Goal: Browse casually

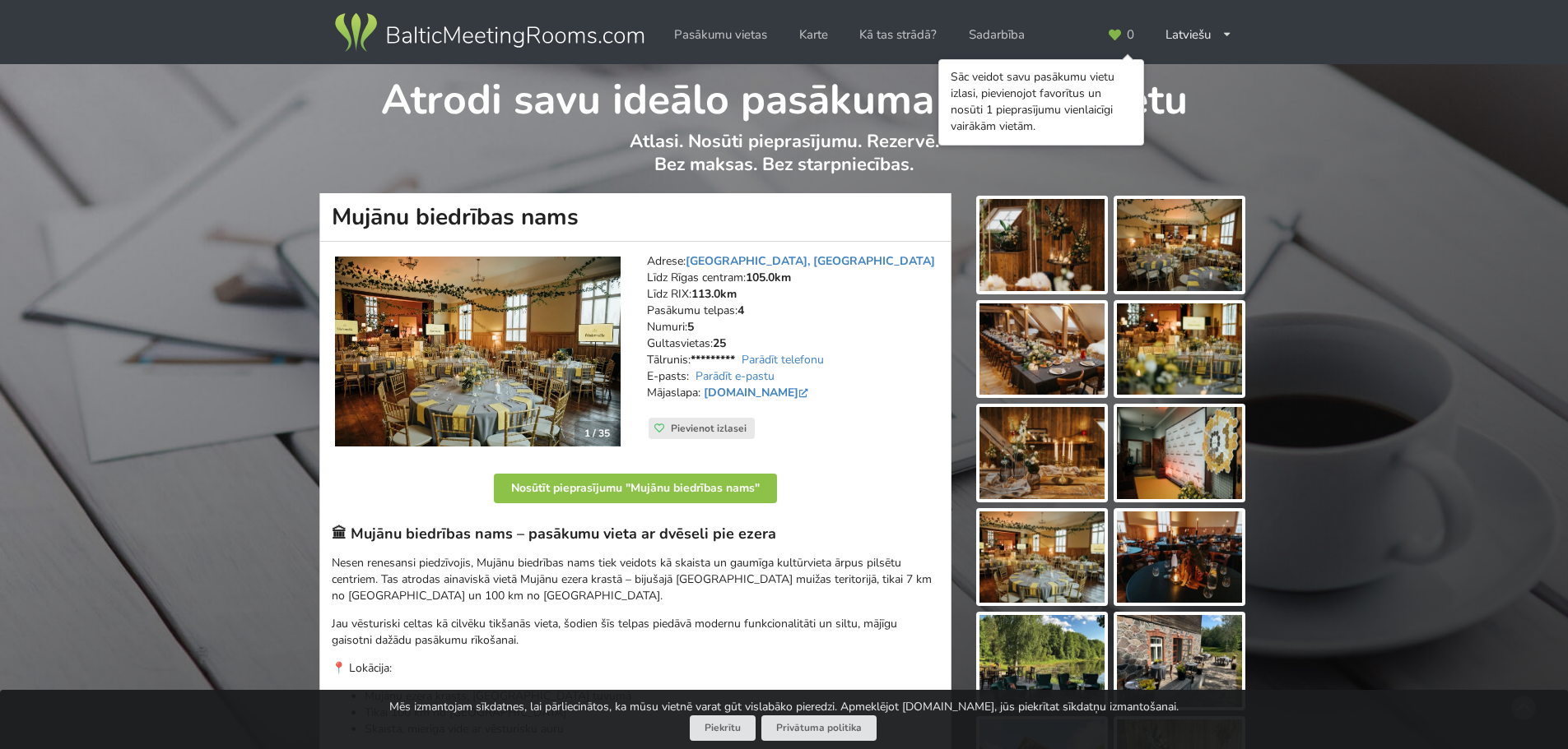
click at [1048, 258] on img at bounding box center [1041, 245] width 125 height 92
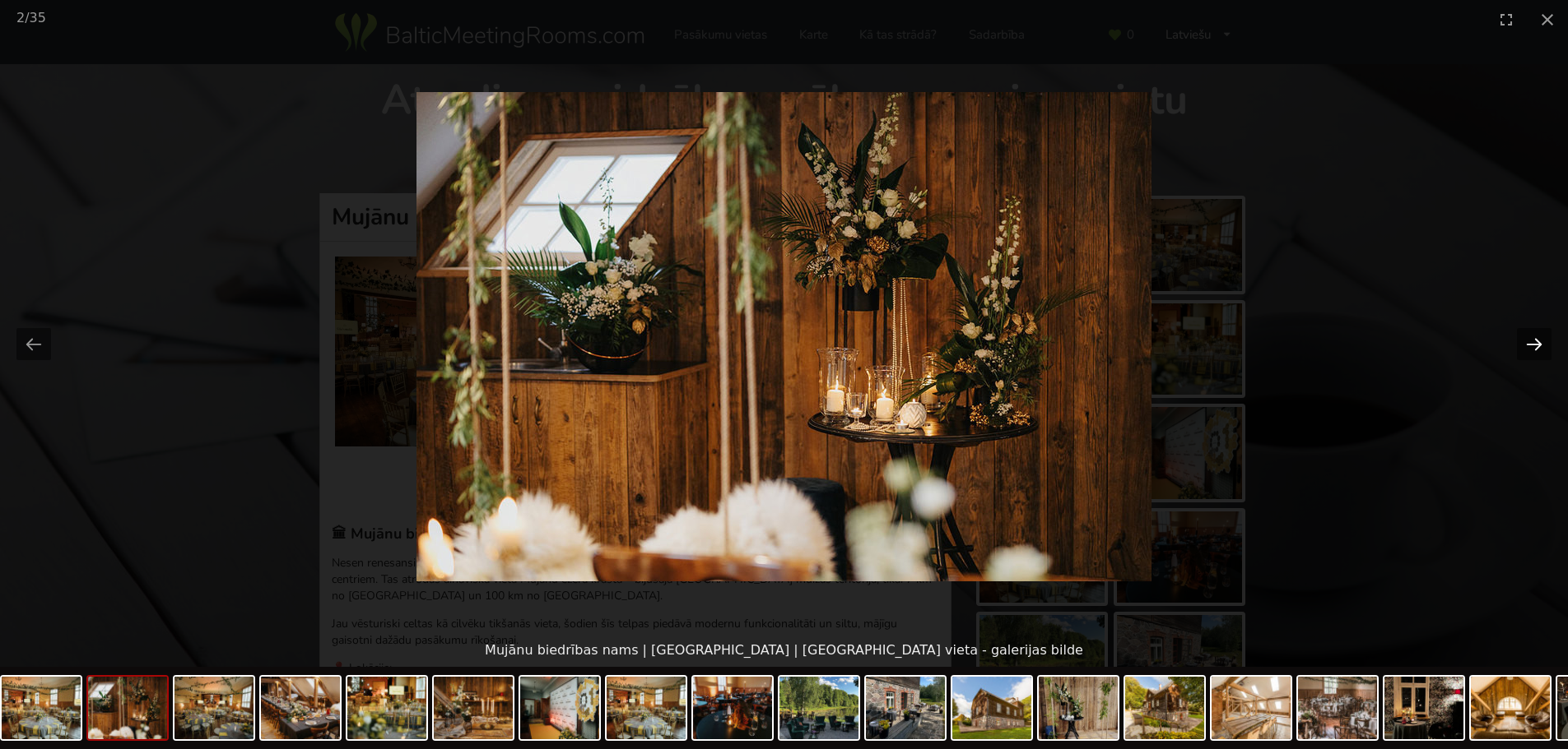
click at [1532, 348] on button "Next slide" at bounding box center [1533, 344] width 34 height 32
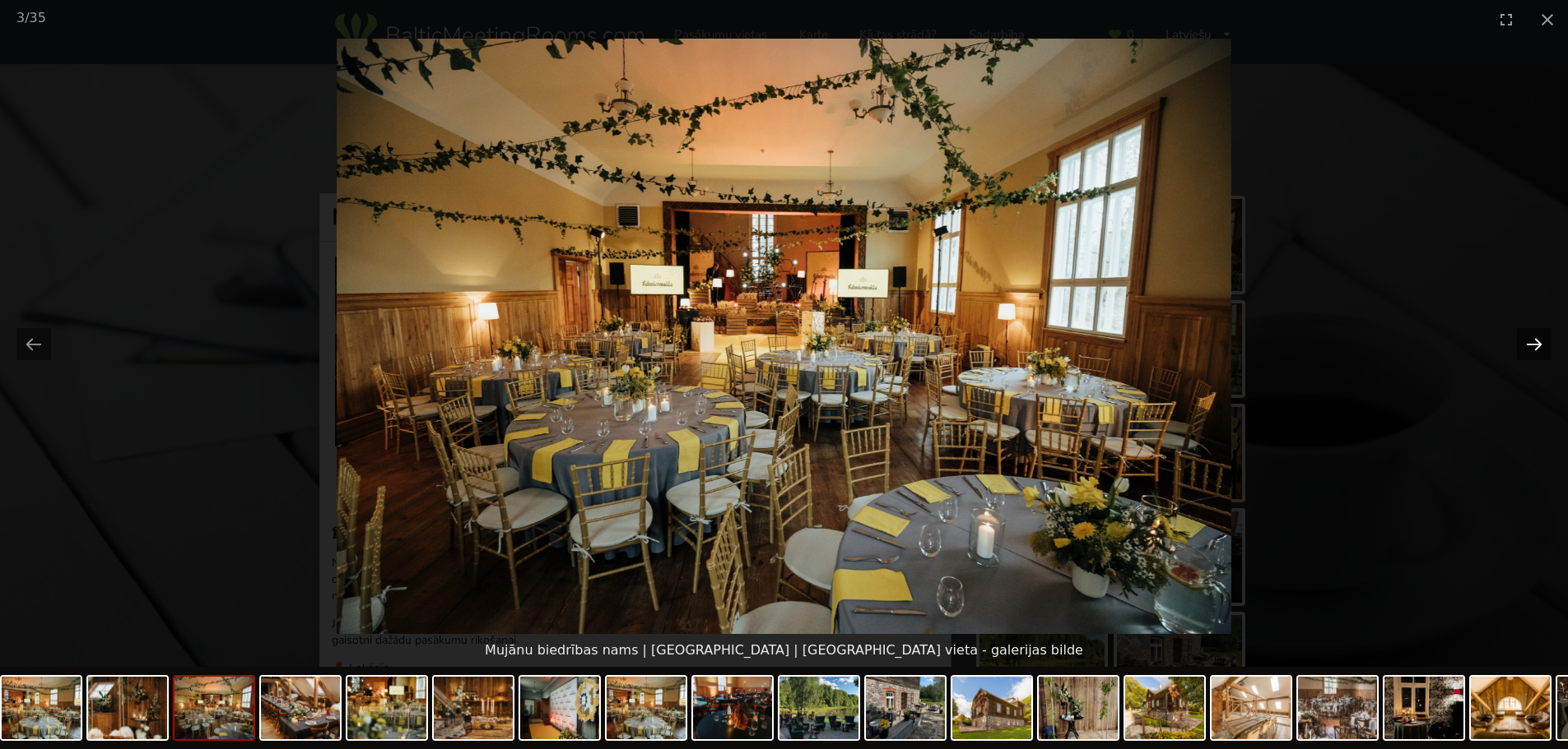
click at [1532, 348] on button "Next slide" at bounding box center [1533, 344] width 34 height 32
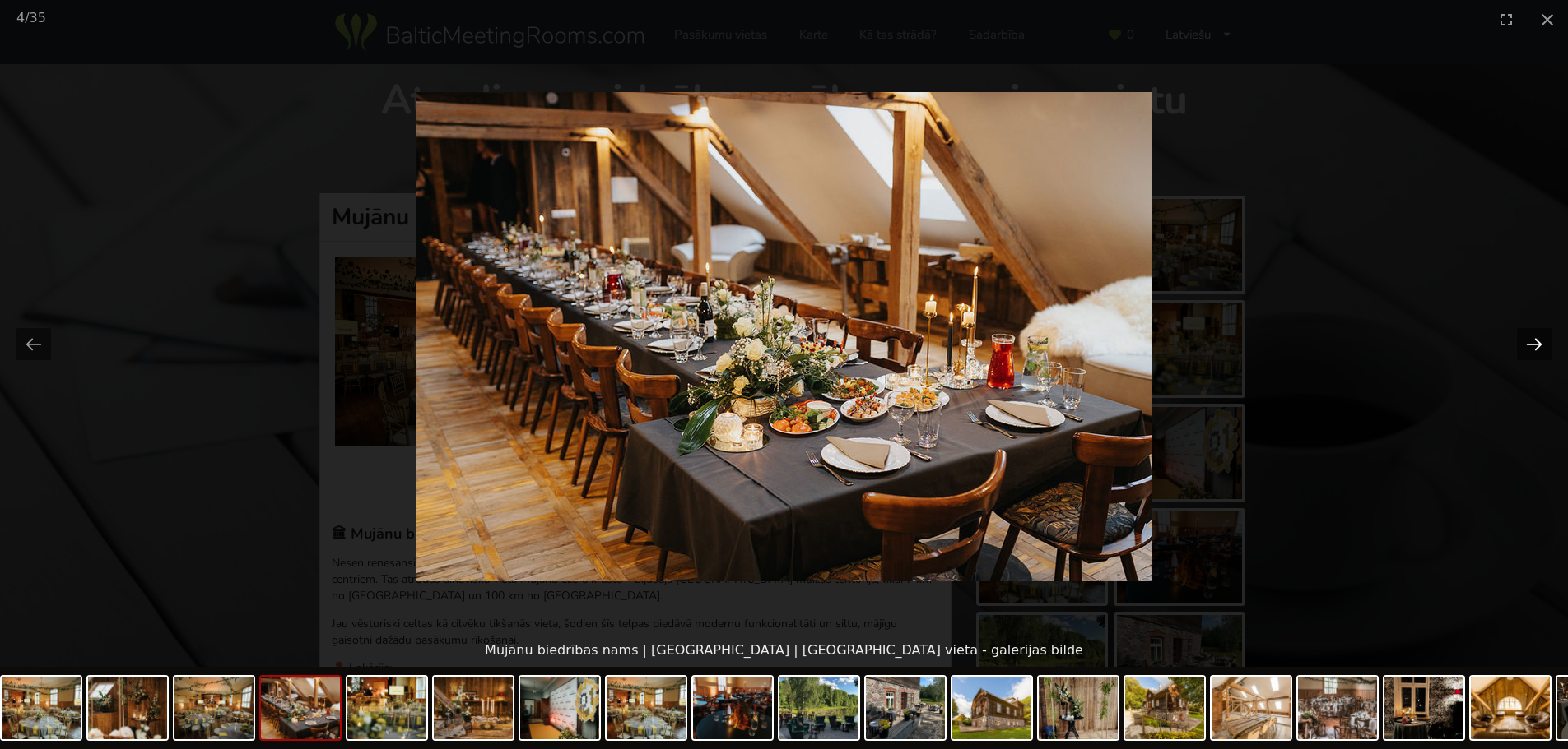
click at [1532, 348] on button "Next slide" at bounding box center [1533, 344] width 34 height 32
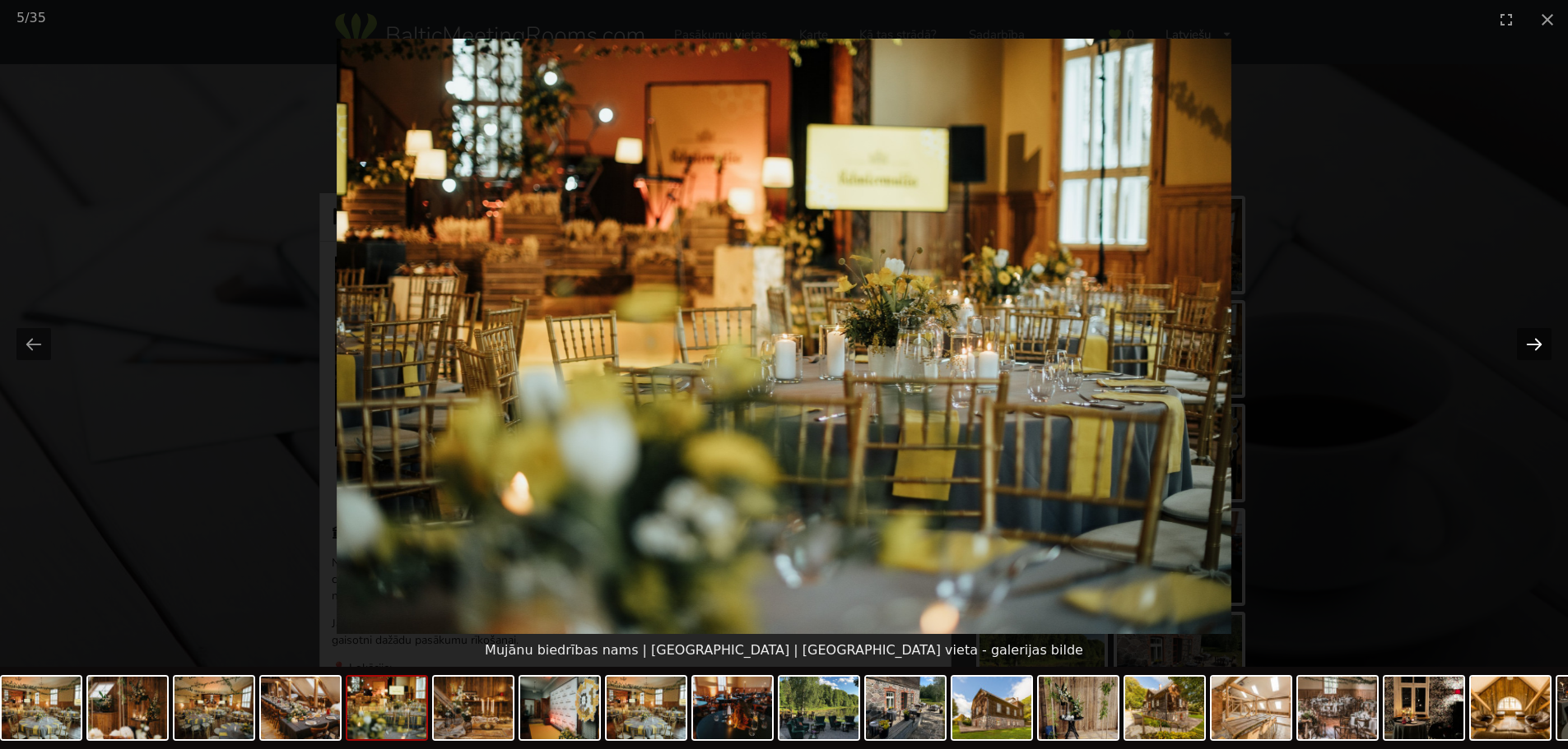
click at [1532, 348] on button "Next slide" at bounding box center [1533, 344] width 34 height 32
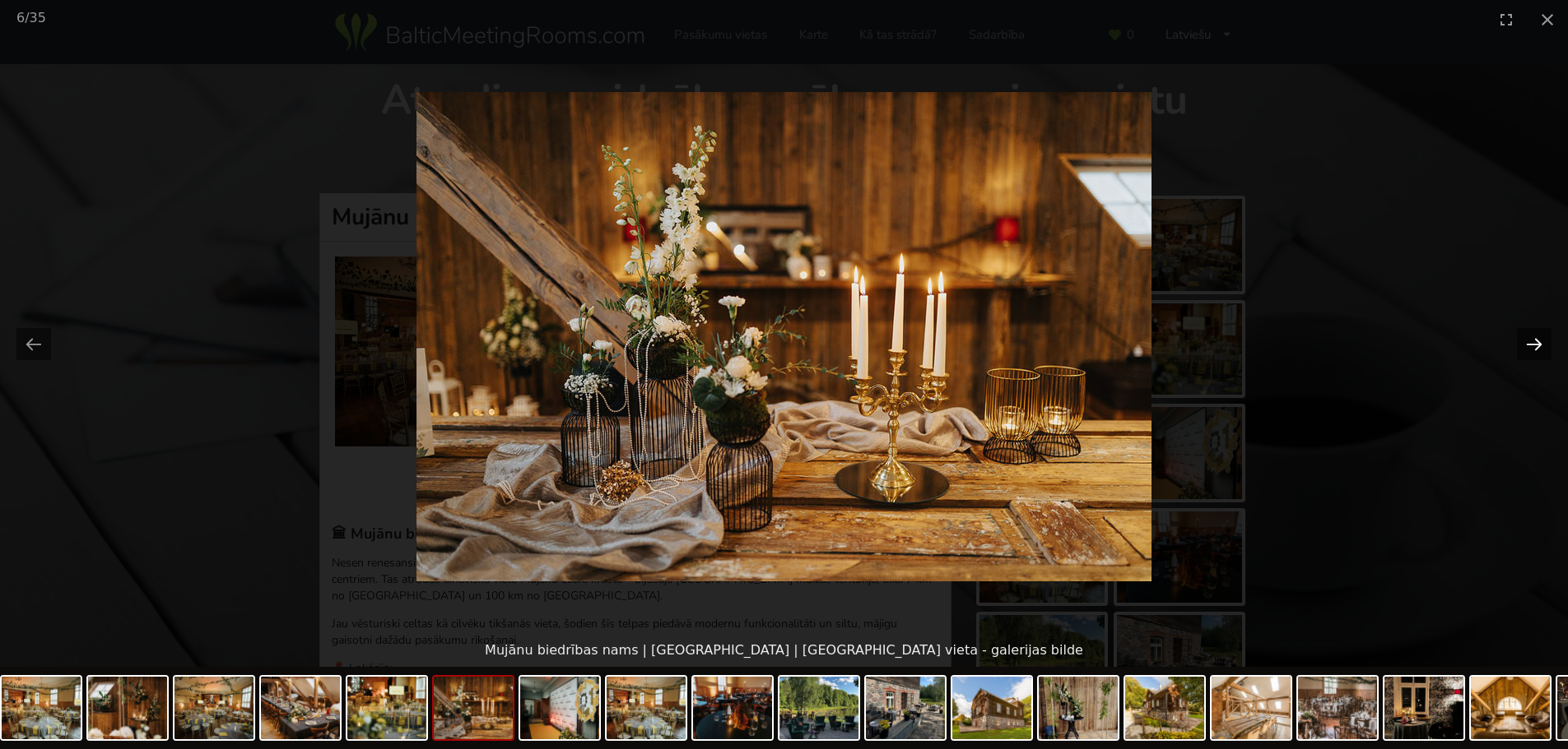
click at [1532, 348] on button "Next slide" at bounding box center [1533, 344] width 34 height 32
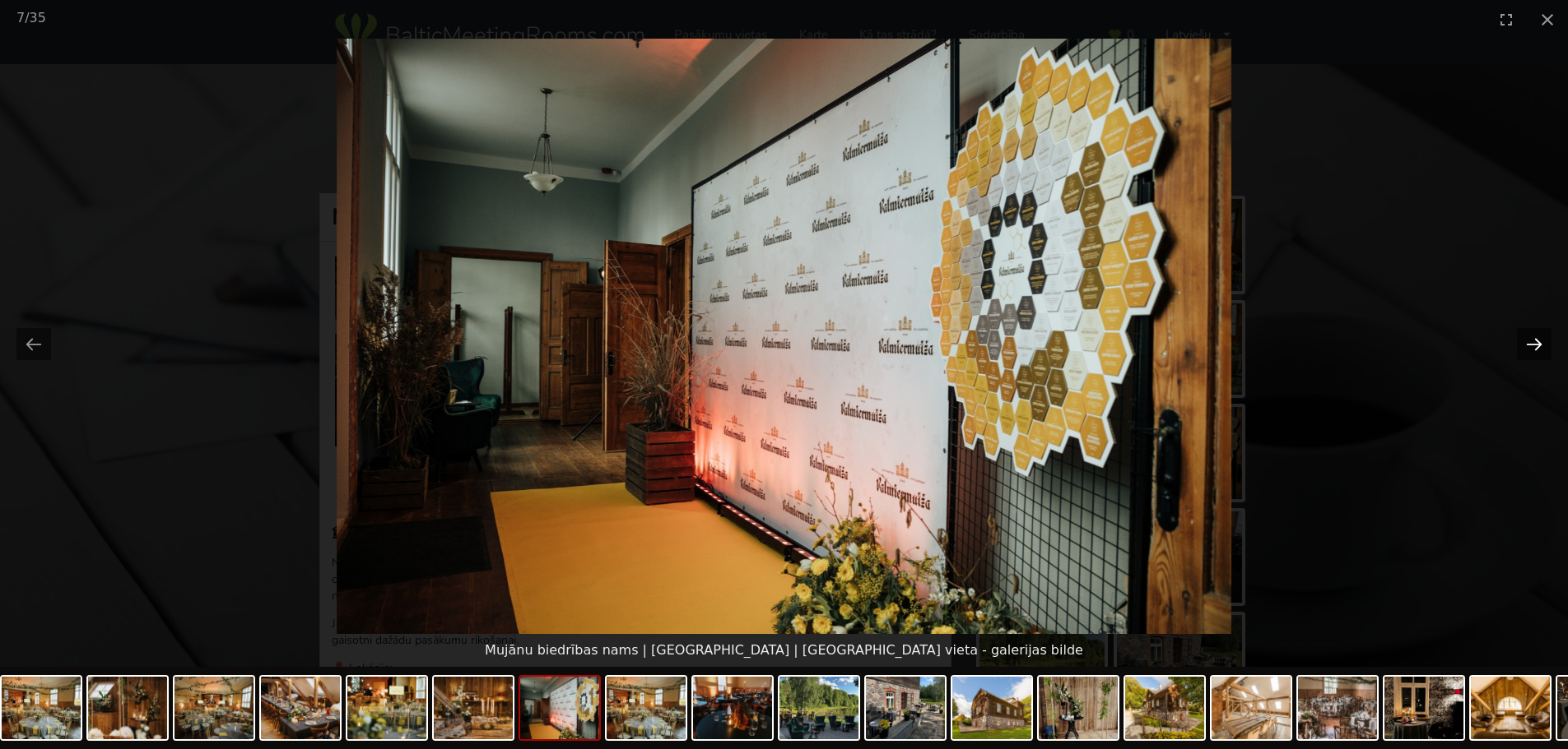
click at [1532, 348] on button "Next slide" at bounding box center [1533, 344] width 34 height 32
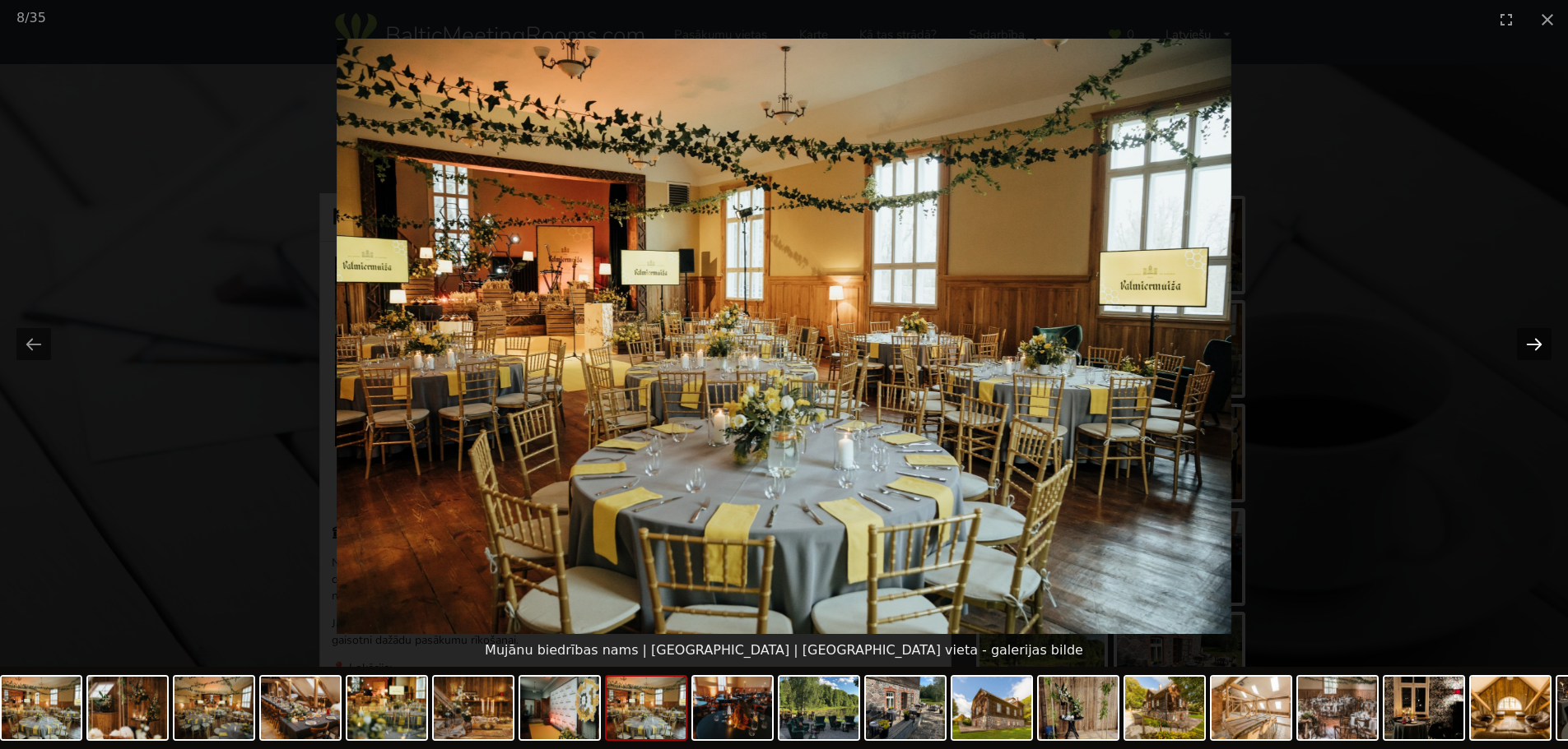
click at [1532, 348] on button "Next slide" at bounding box center [1533, 344] width 34 height 32
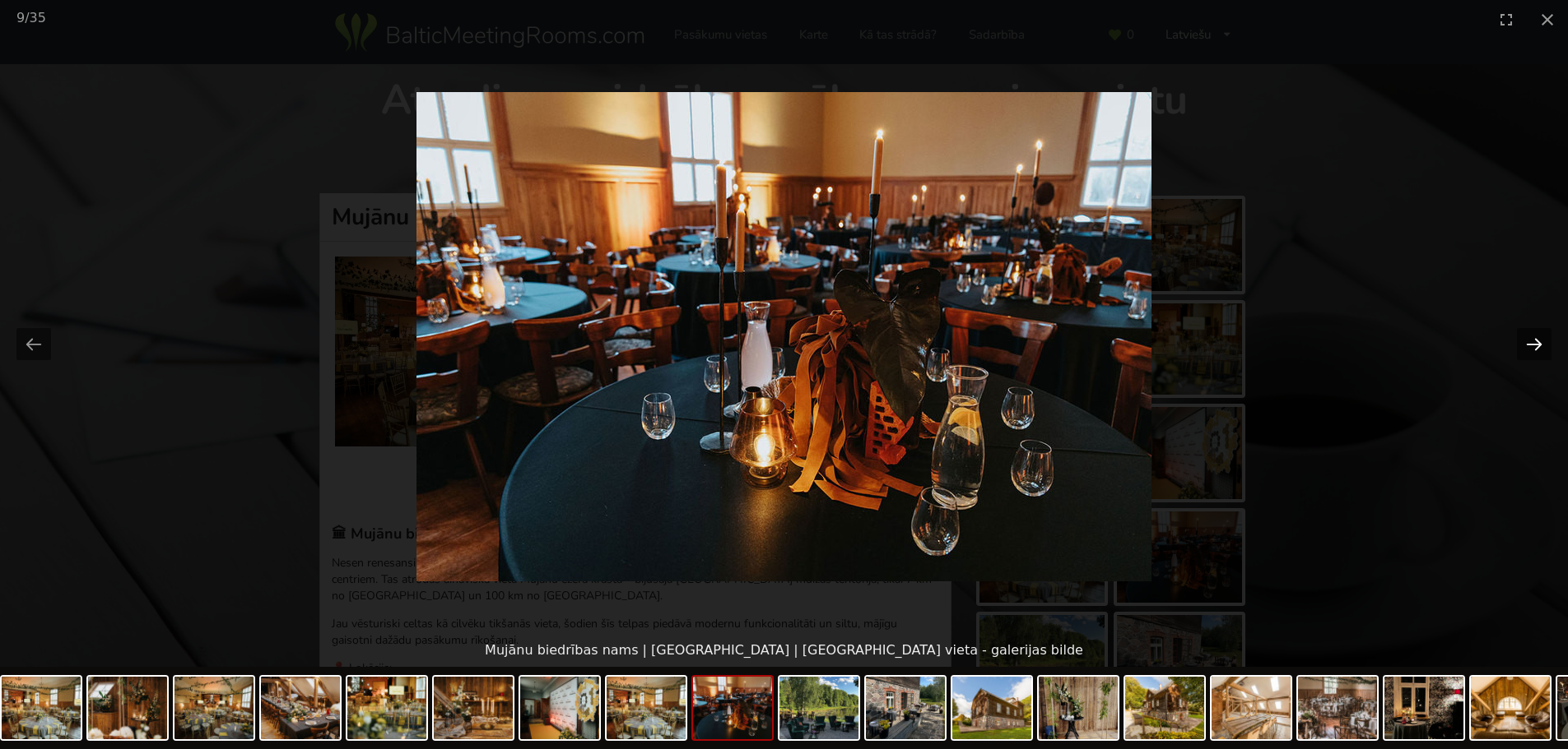
click at [1532, 348] on button "Next slide" at bounding box center [1533, 344] width 34 height 32
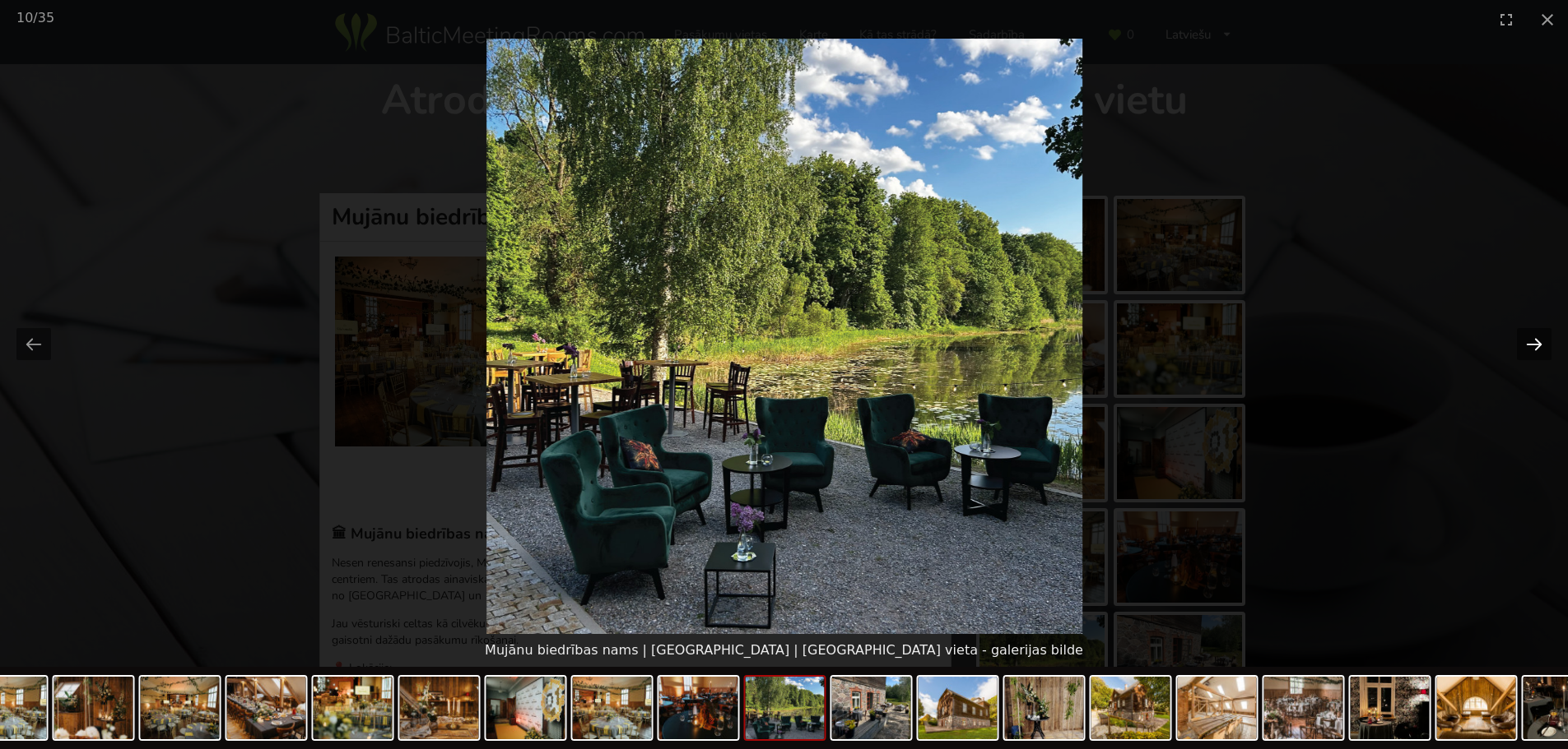
click at [1532, 348] on button "Next slide" at bounding box center [1533, 344] width 34 height 32
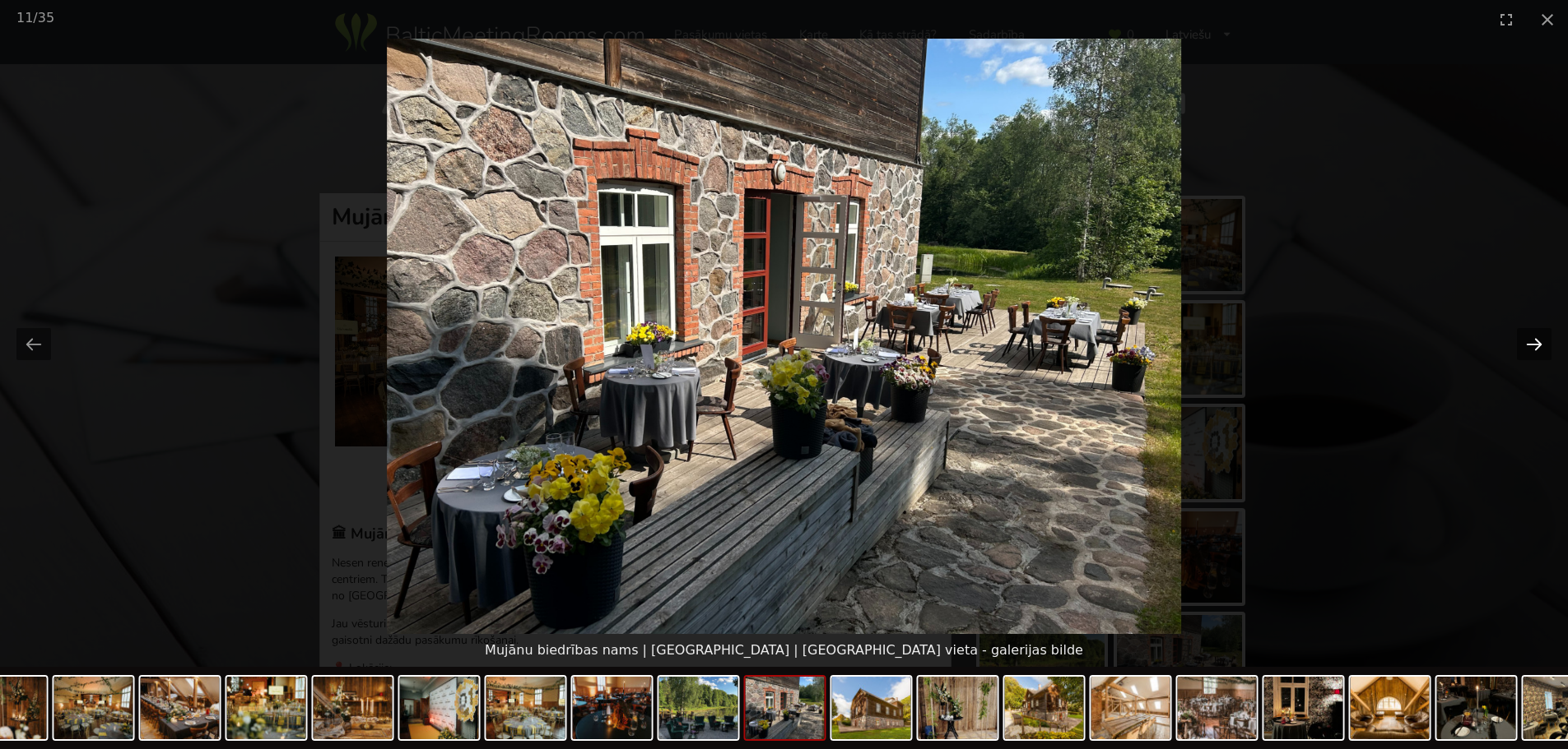
click at [1532, 348] on button "Next slide" at bounding box center [1533, 344] width 34 height 32
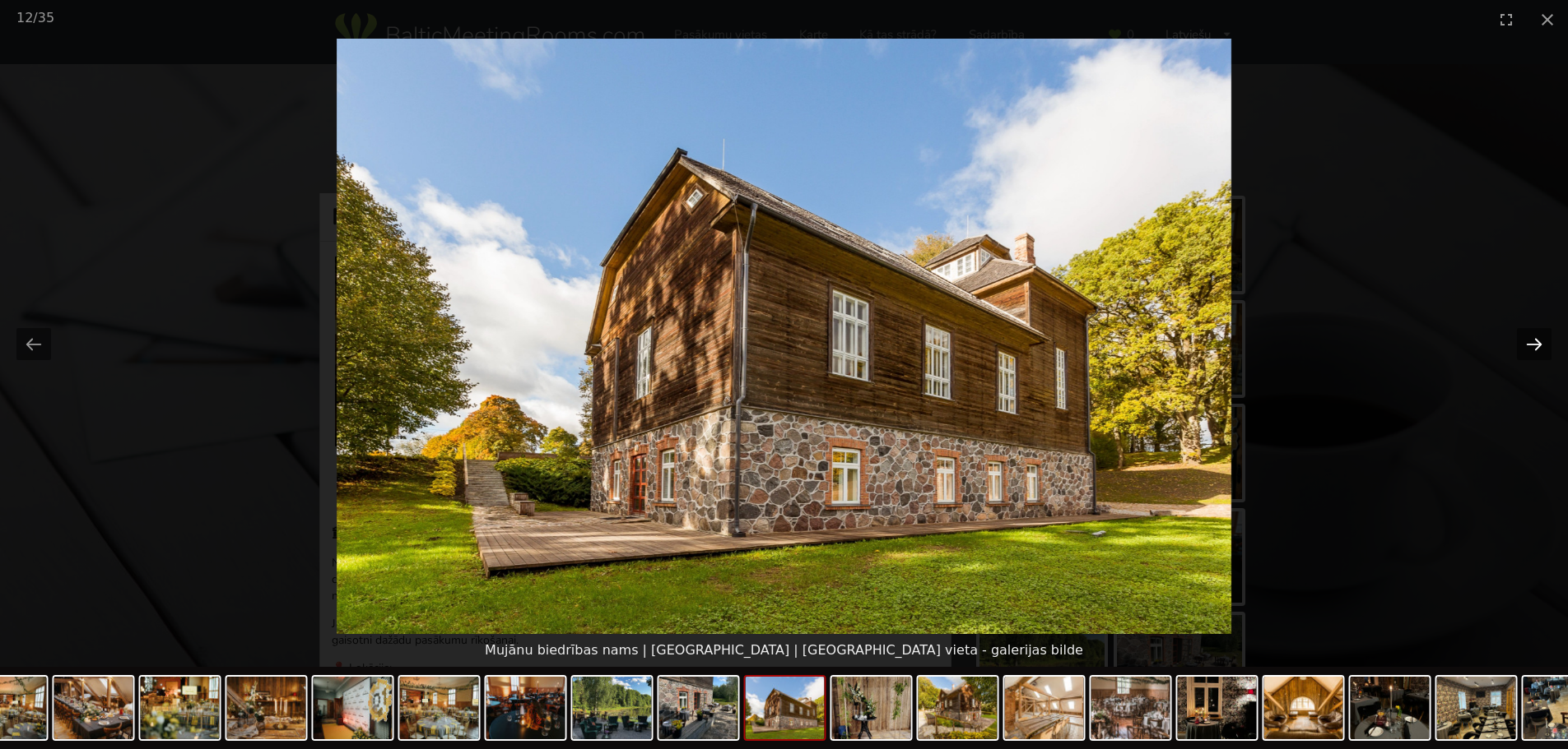
click at [1532, 348] on button "Next slide" at bounding box center [1533, 344] width 34 height 32
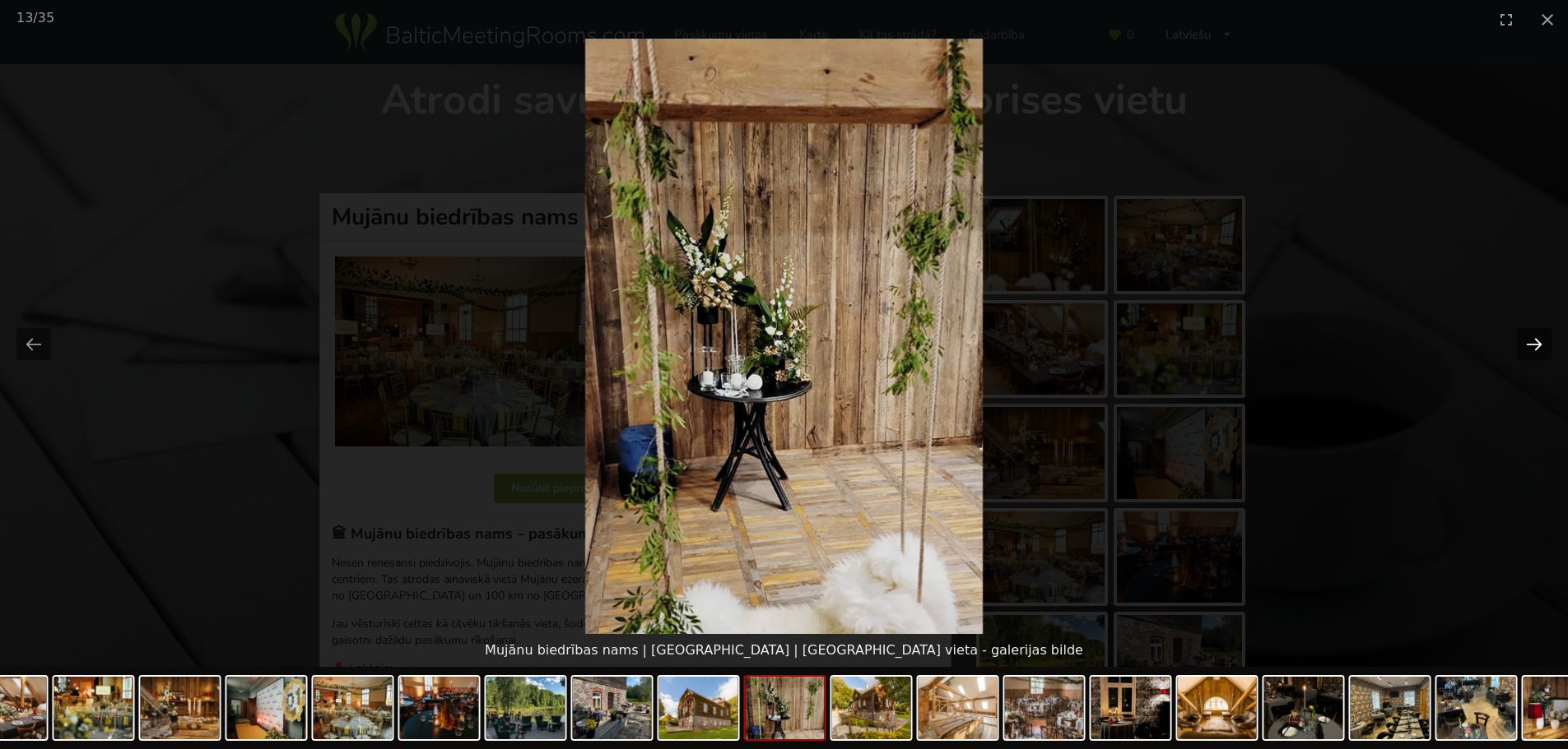
click at [1532, 348] on button "Next slide" at bounding box center [1533, 344] width 34 height 32
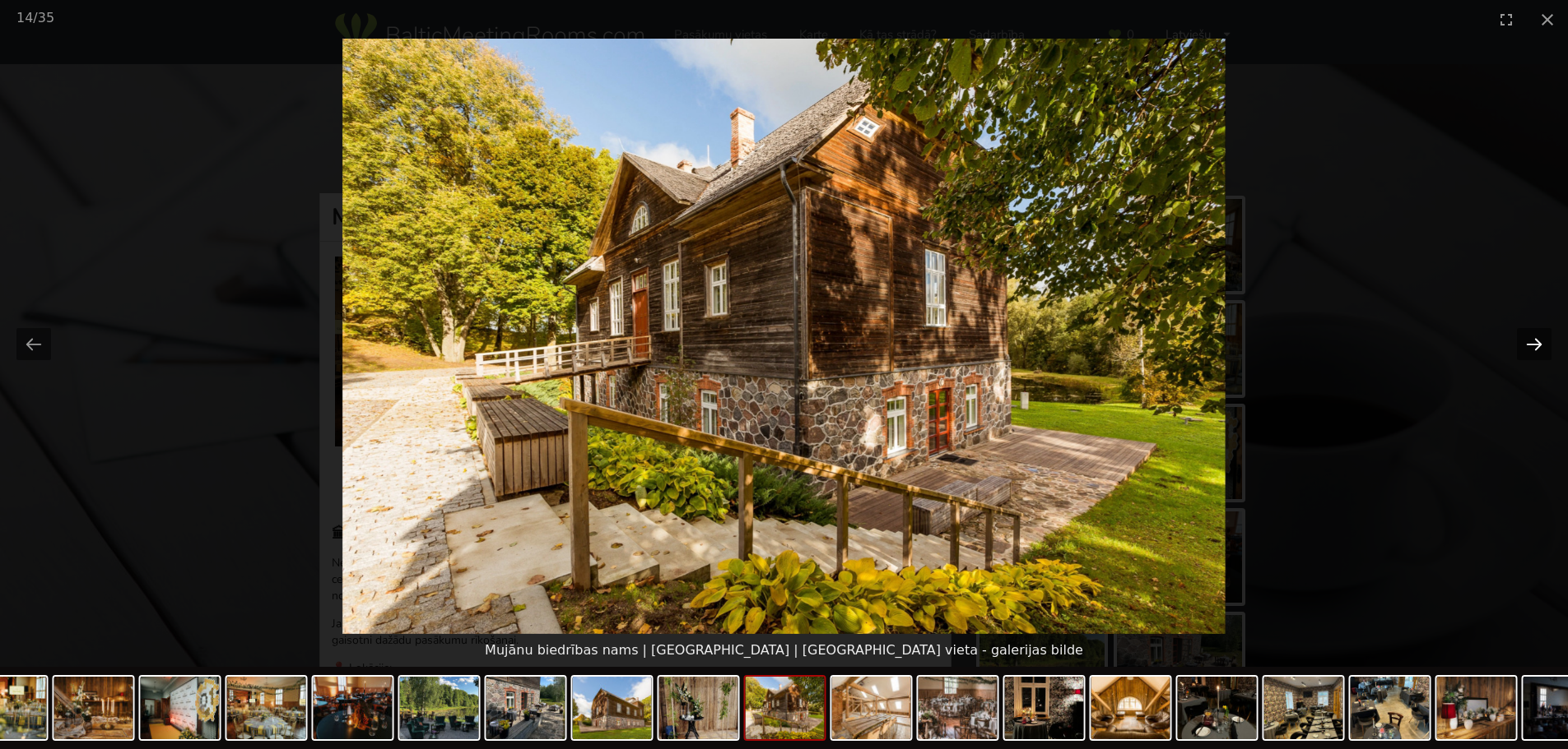
click at [1532, 348] on button "Next slide" at bounding box center [1533, 344] width 34 height 32
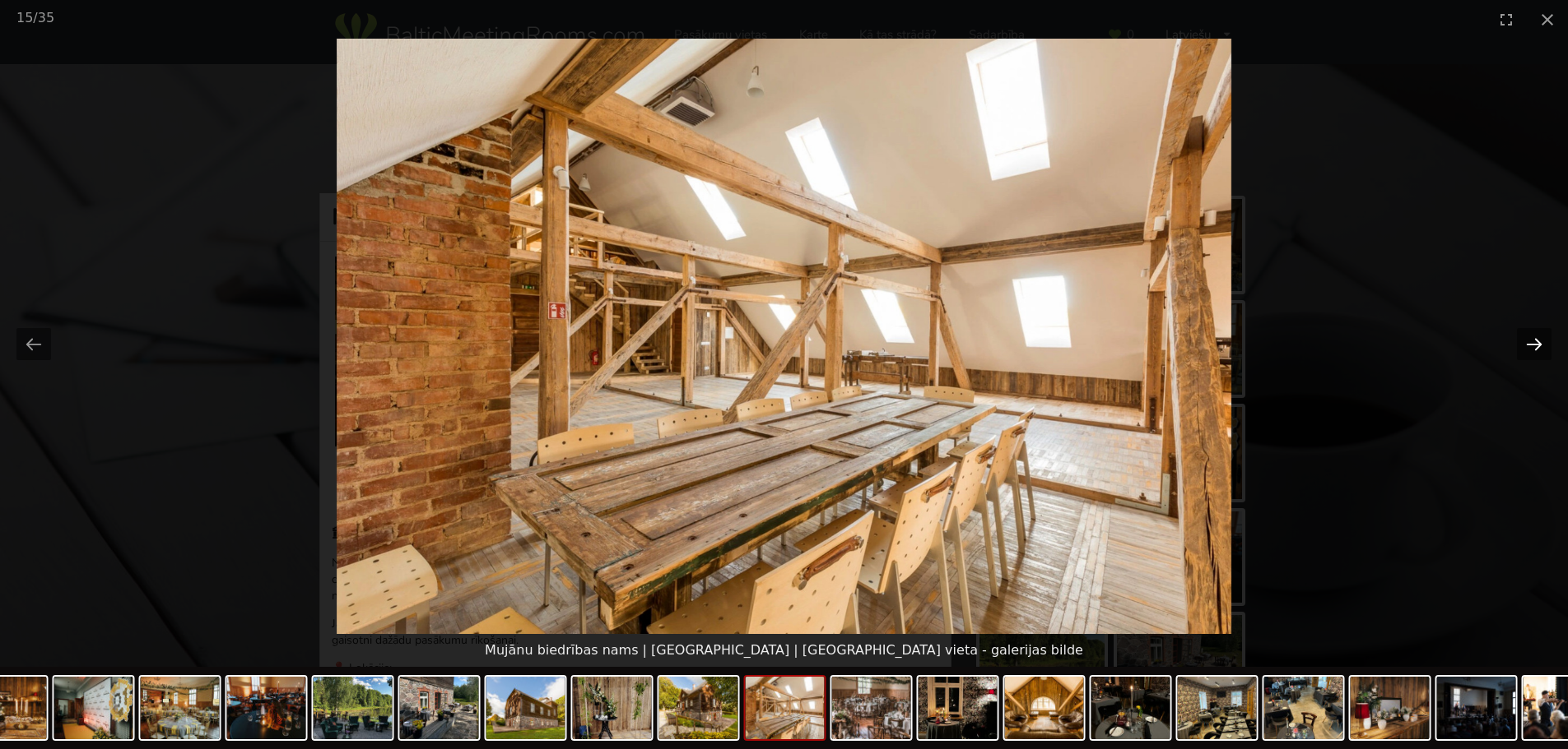
click at [1532, 348] on button "Next slide" at bounding box center [1533, 344] width 34 height 32
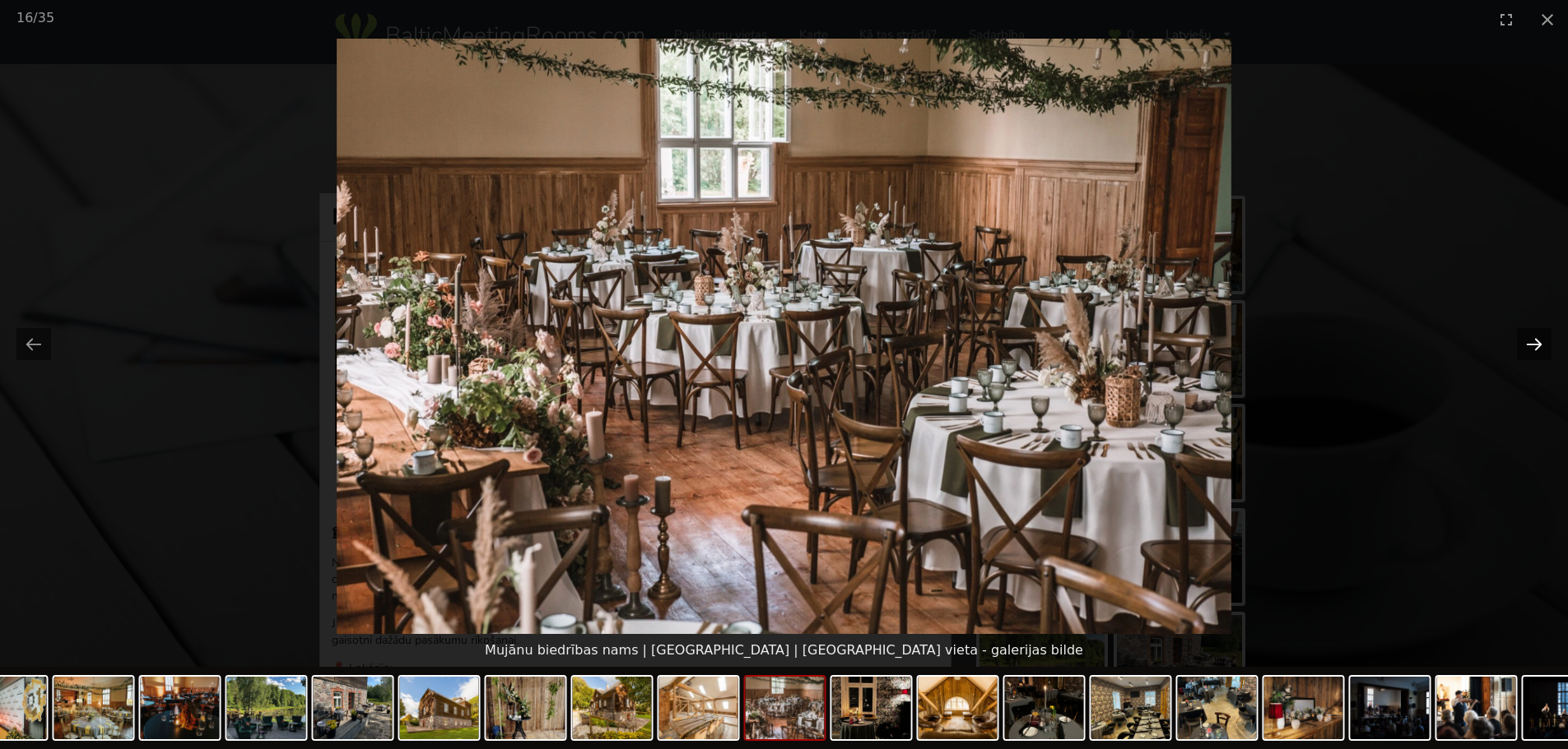
click at [1532, 348] on button "Next slide" at bounding box center [1533, 344] width 34 height 32
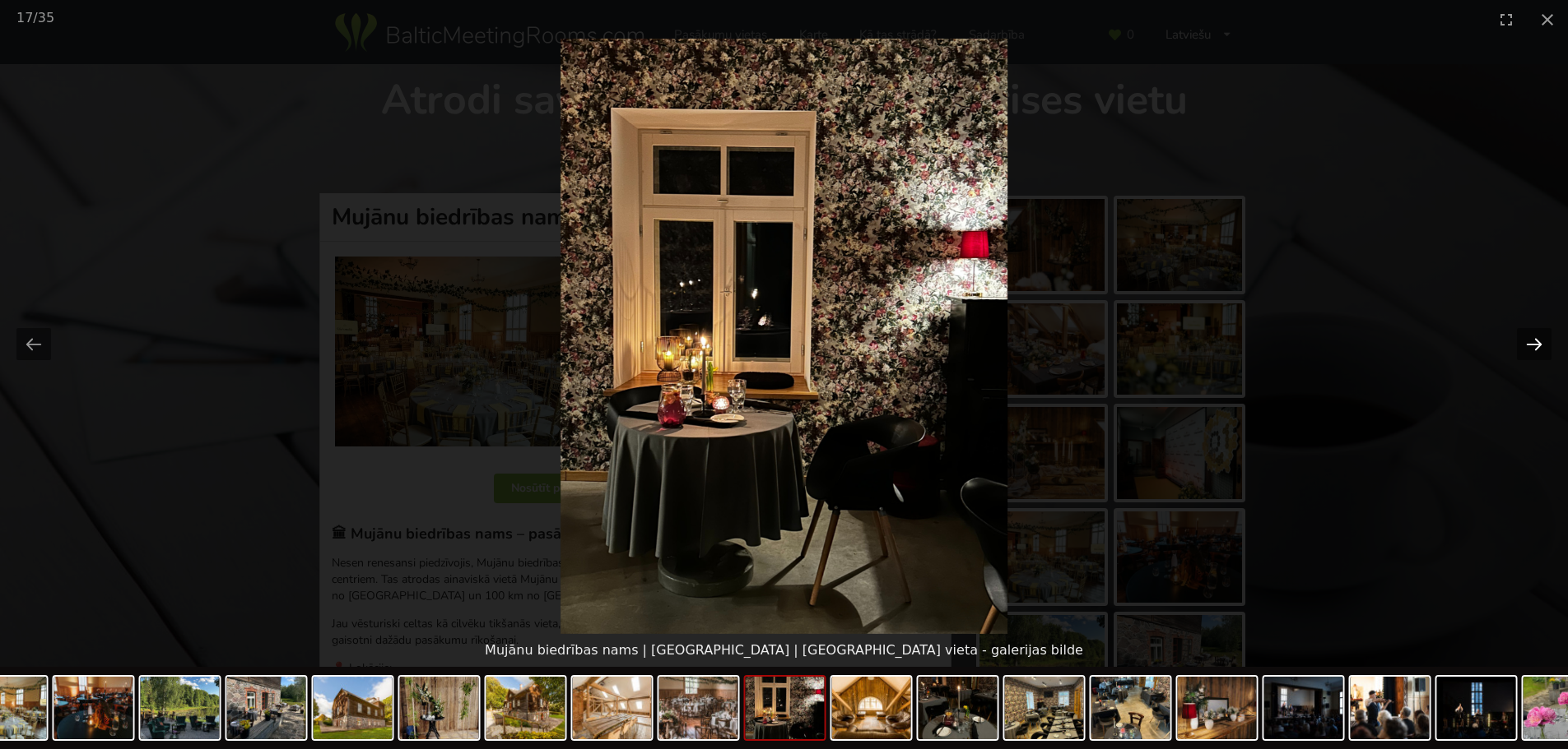
click at [1532, 348] on button "Next slide" at bounding box center [1533, 344] width 34 height 32
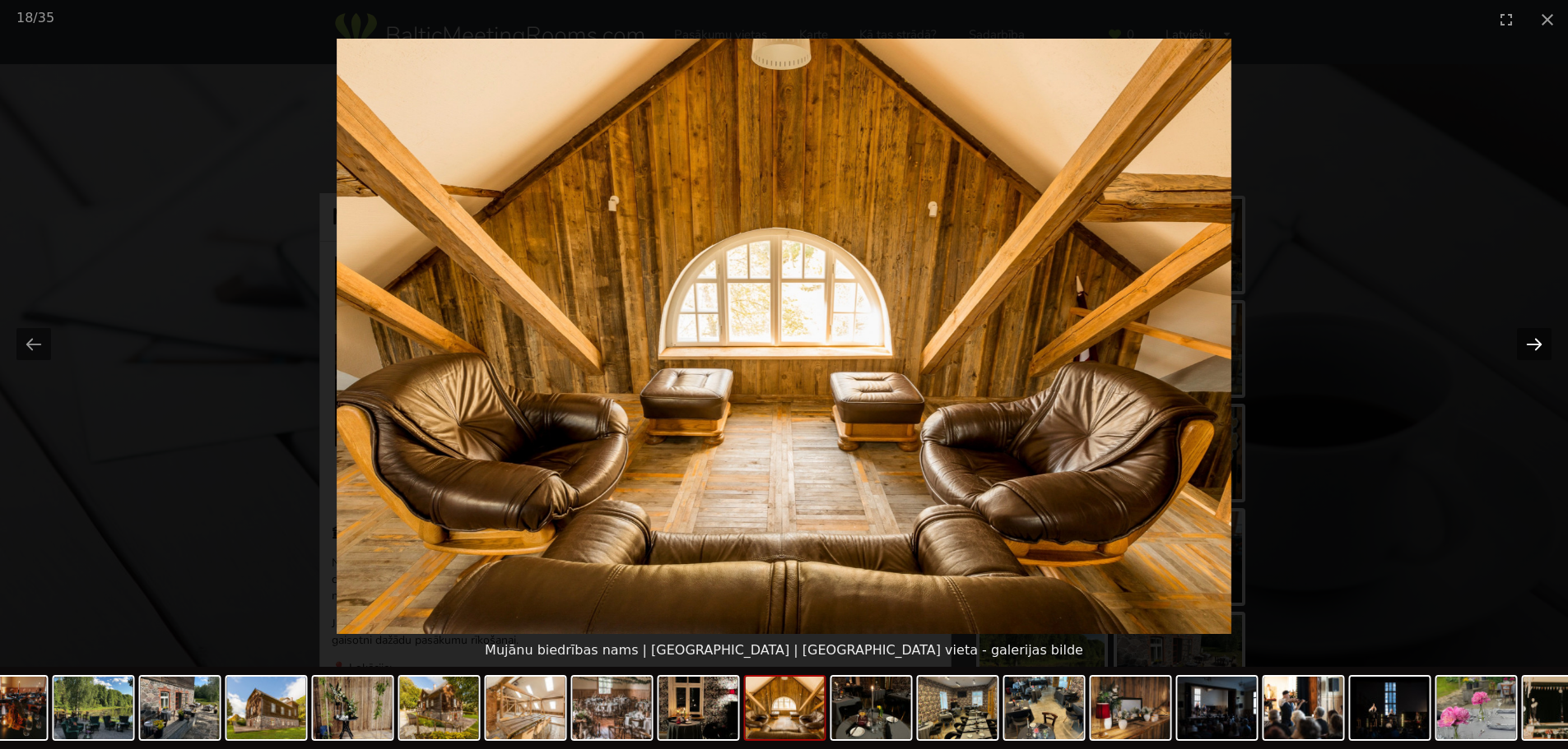
click at [1532, 348] on button "Next slide" at bounding box center [1533, 344] width 34 height 32
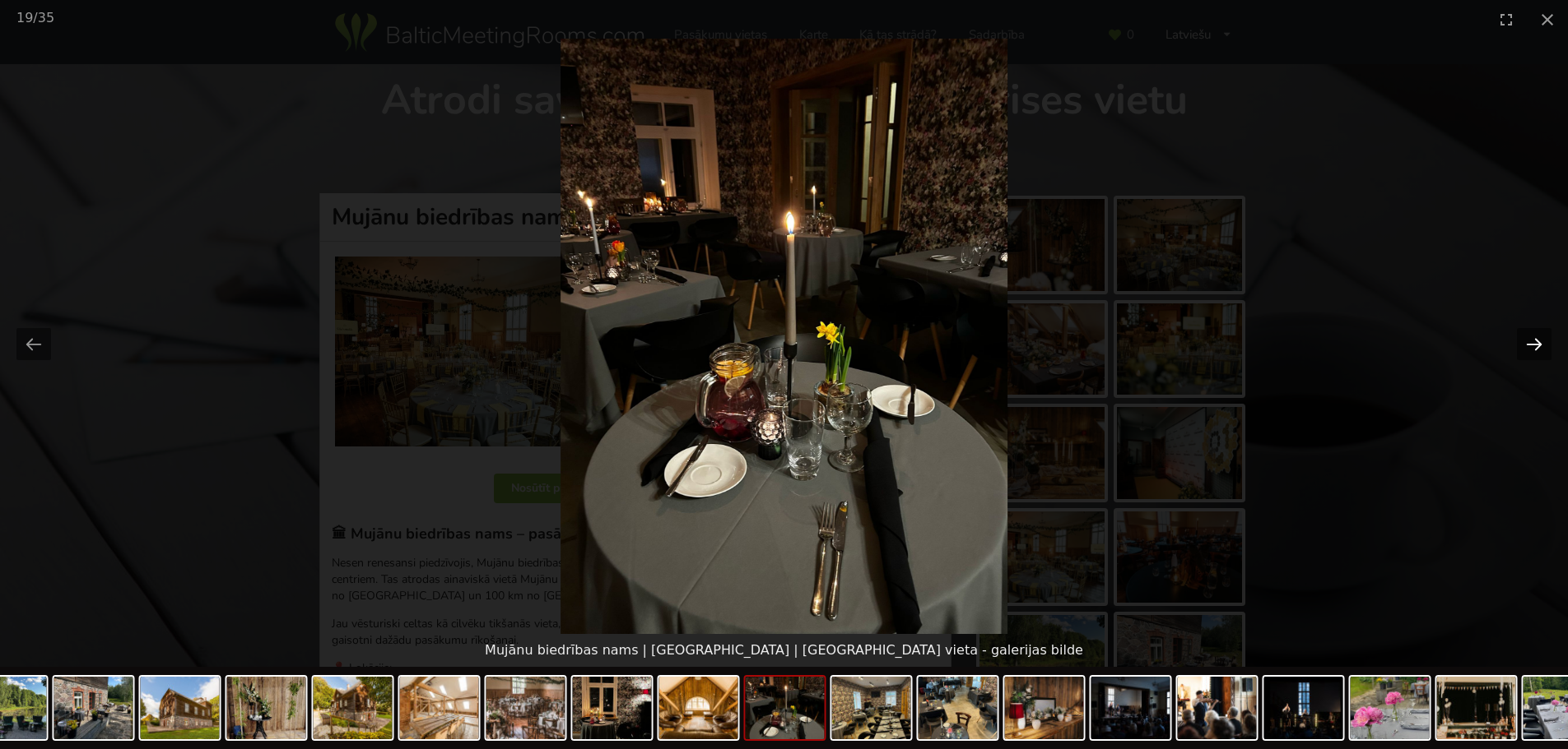
click at [1532, 348] on button "Next slide" at bounding box center [1533, 344] width 34 height 32
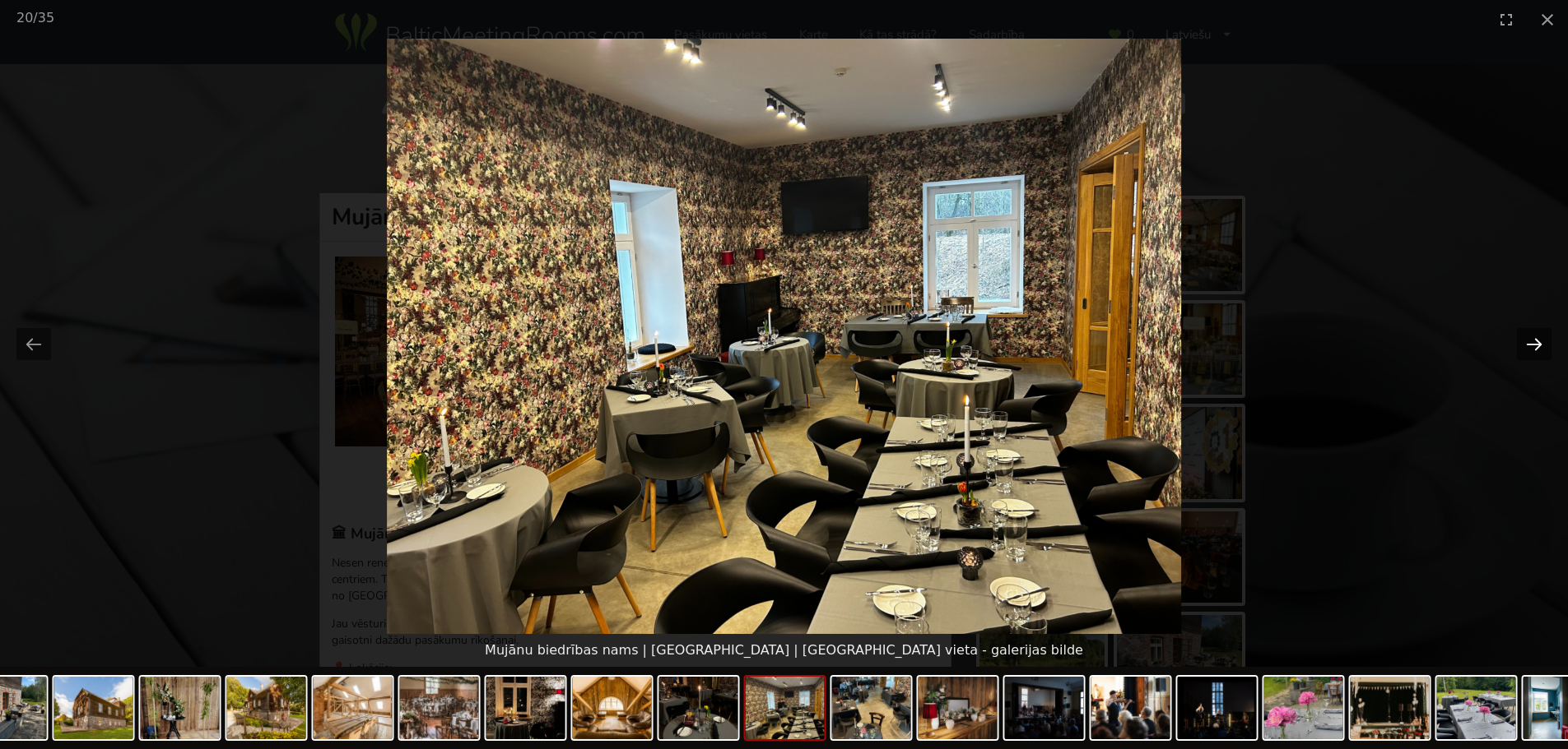
click at [1532, 348] on button "Next slide" at bounding box center [1533, 344] width 34 height 32
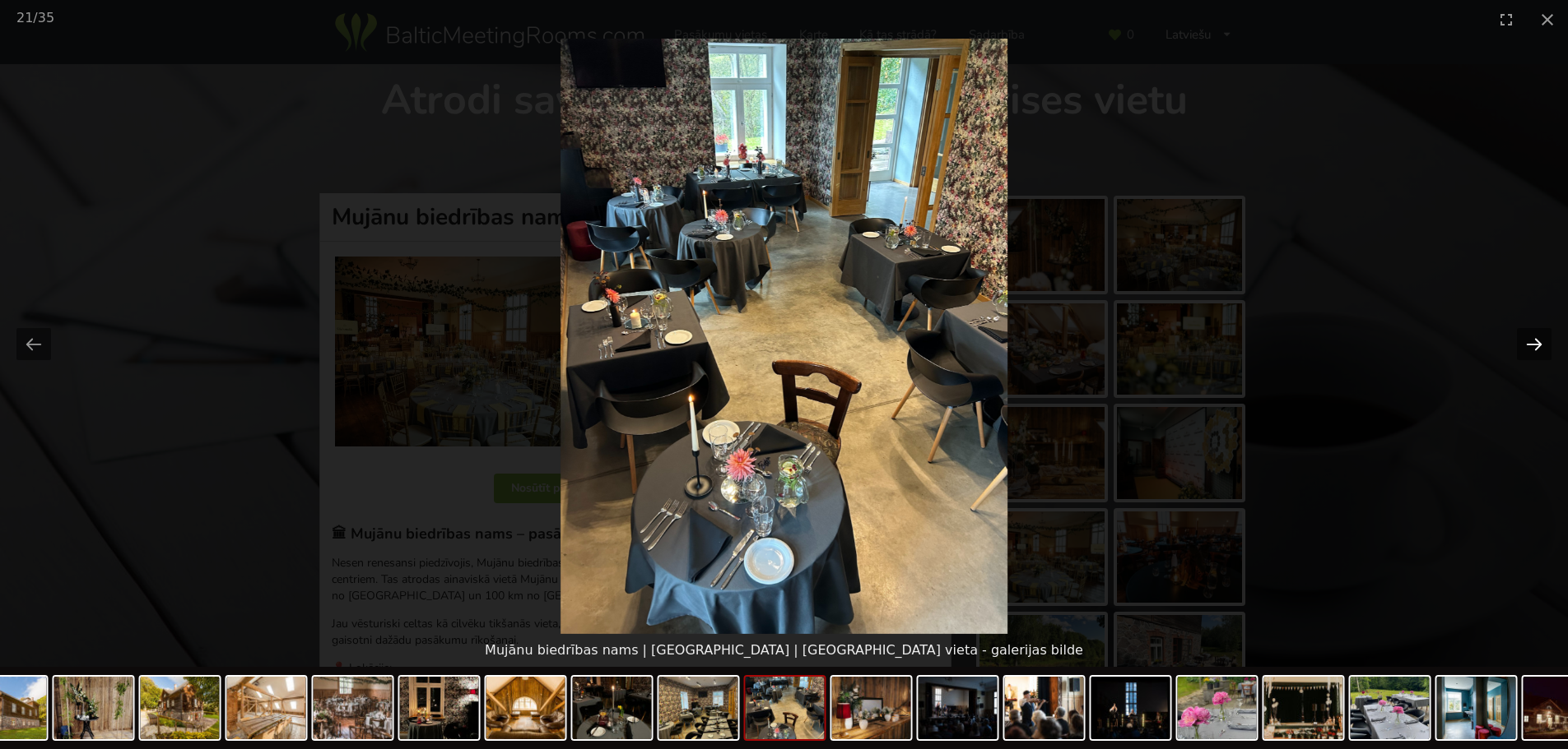
click at [1532, 348] on button "Next slide" at bounding box center [1533, 344] width 34 height 32
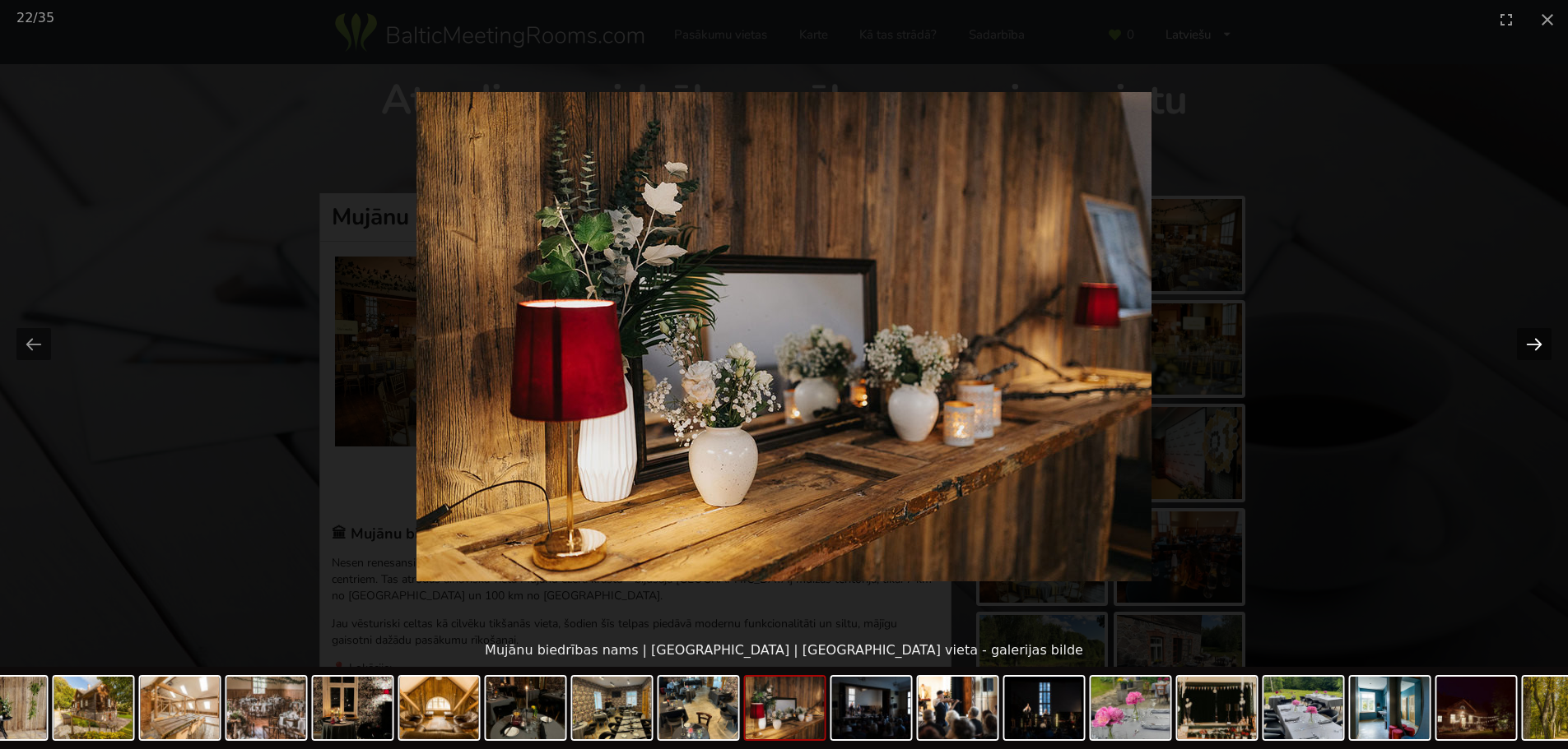
click at [1532, 348] on button "Next slide" at bounding box center [1533, 344] width 34 height 32
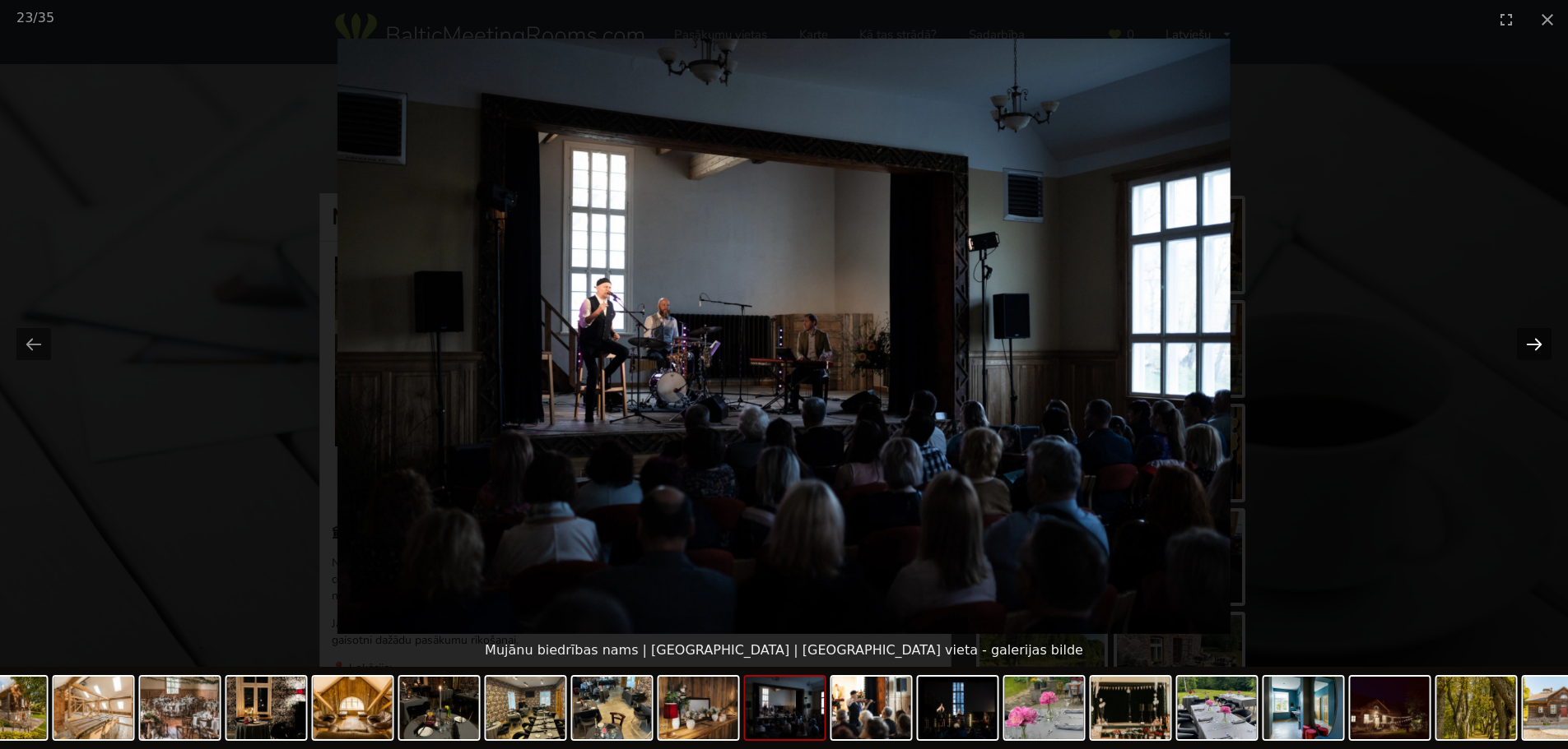
click at [1532, 348] on button "Next slide" at bounding box center [1533, 344] width 34 height 32
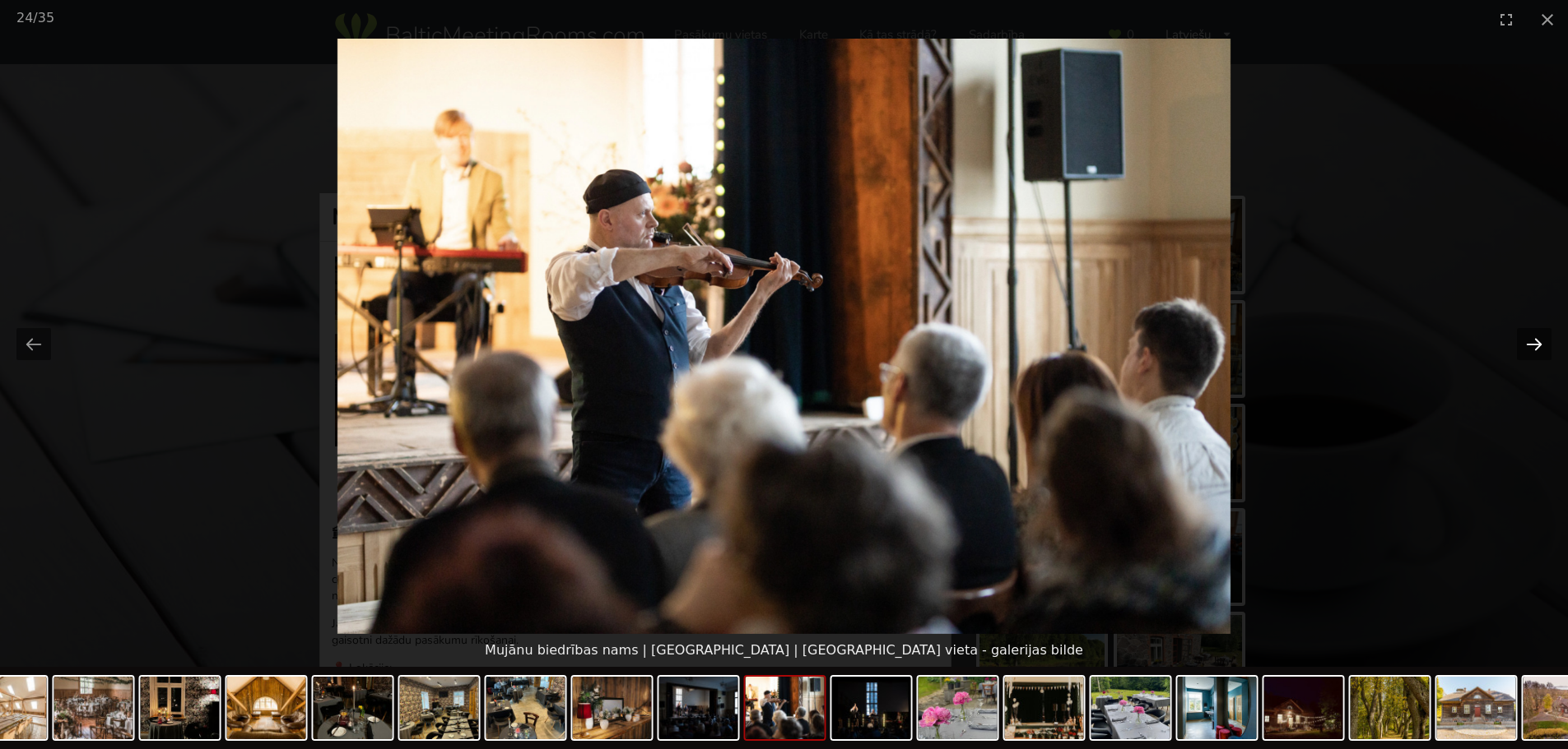
click at [1532, 348] on button "Next slide" at bounding box center [1533, 344] width 34 height 32
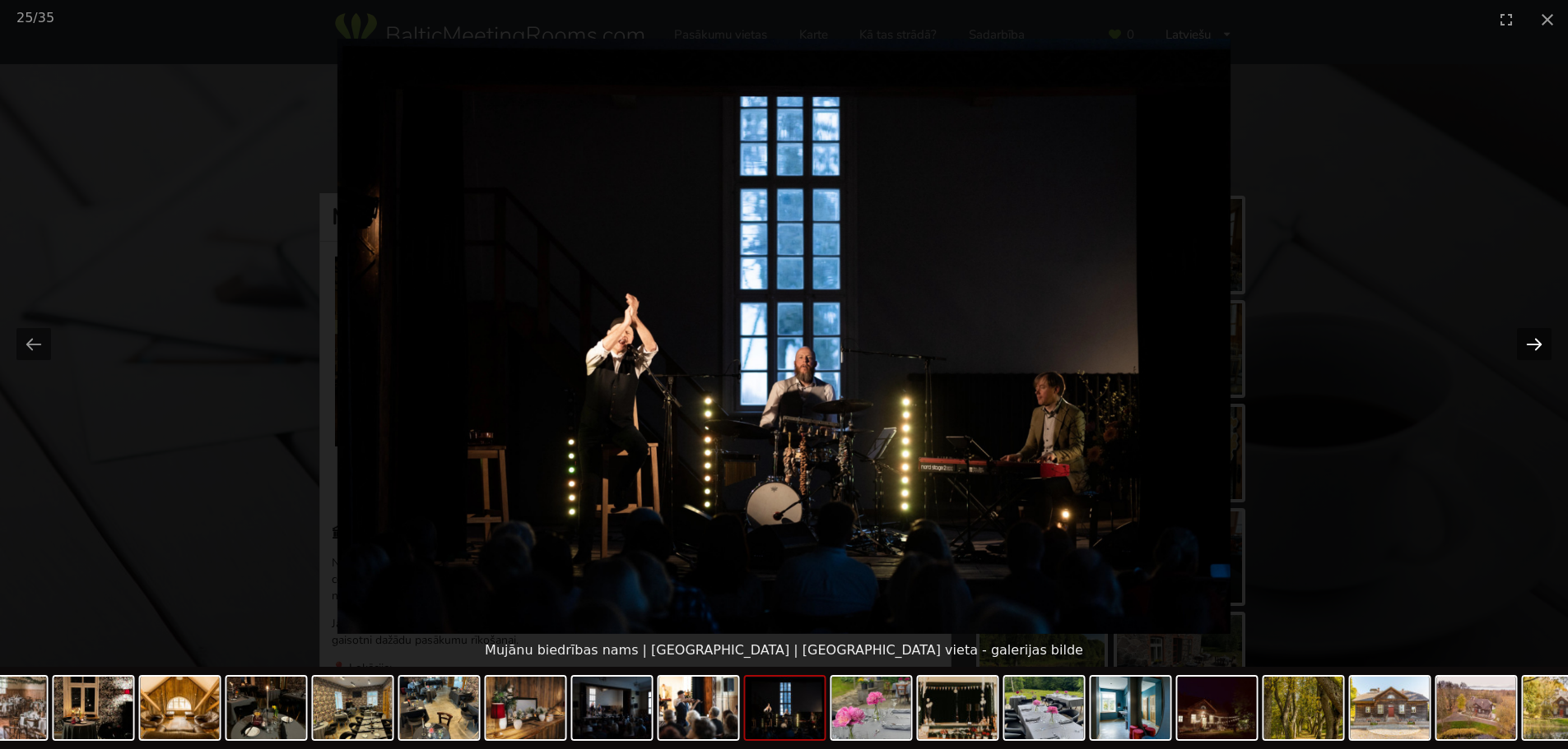
click at [1532, 348] on button "Next slide" at bounding box center [1533, 344] width 34 height 32
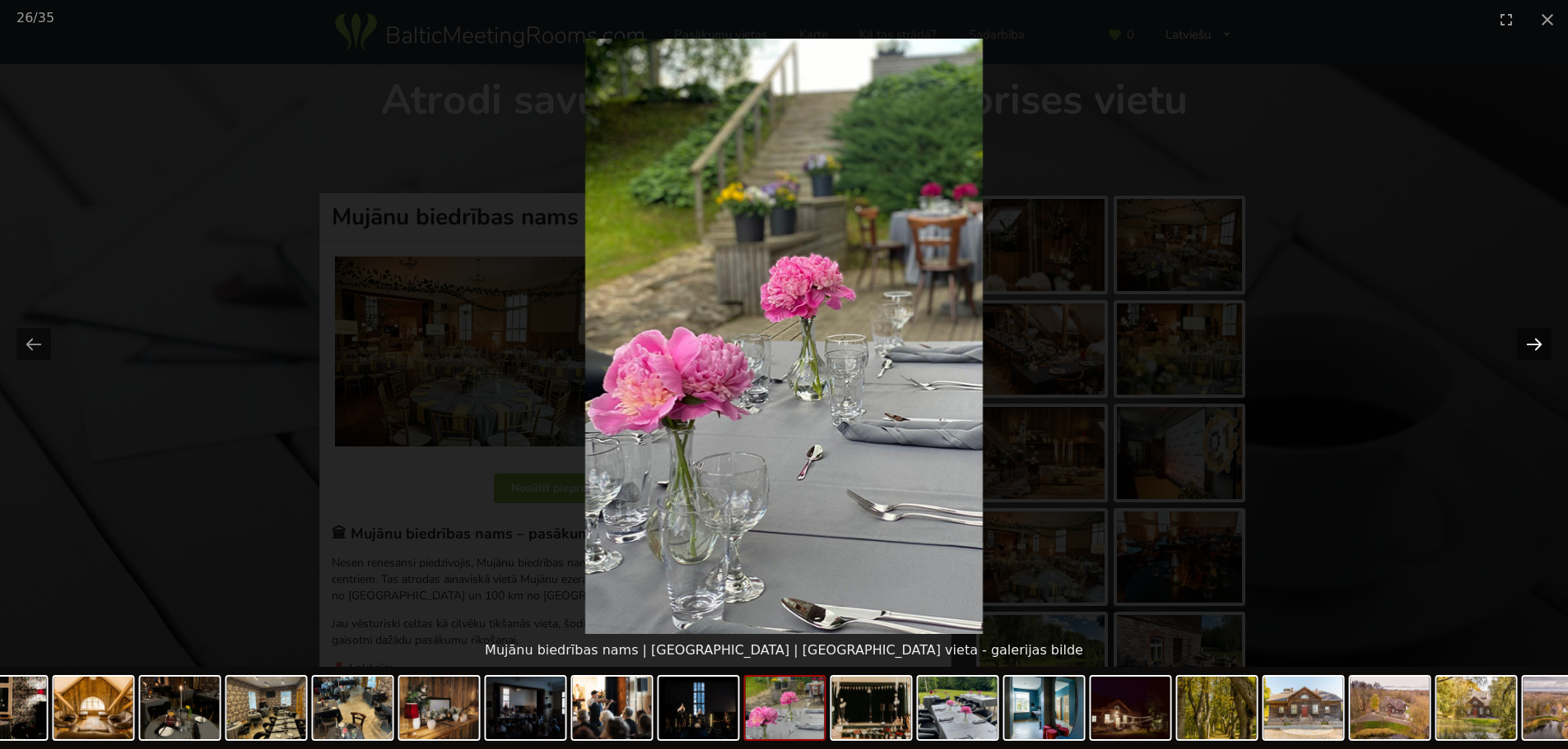
click at [1532, 348] on button "Next slide" at bounding box center [1533, 344] width 34 height 32
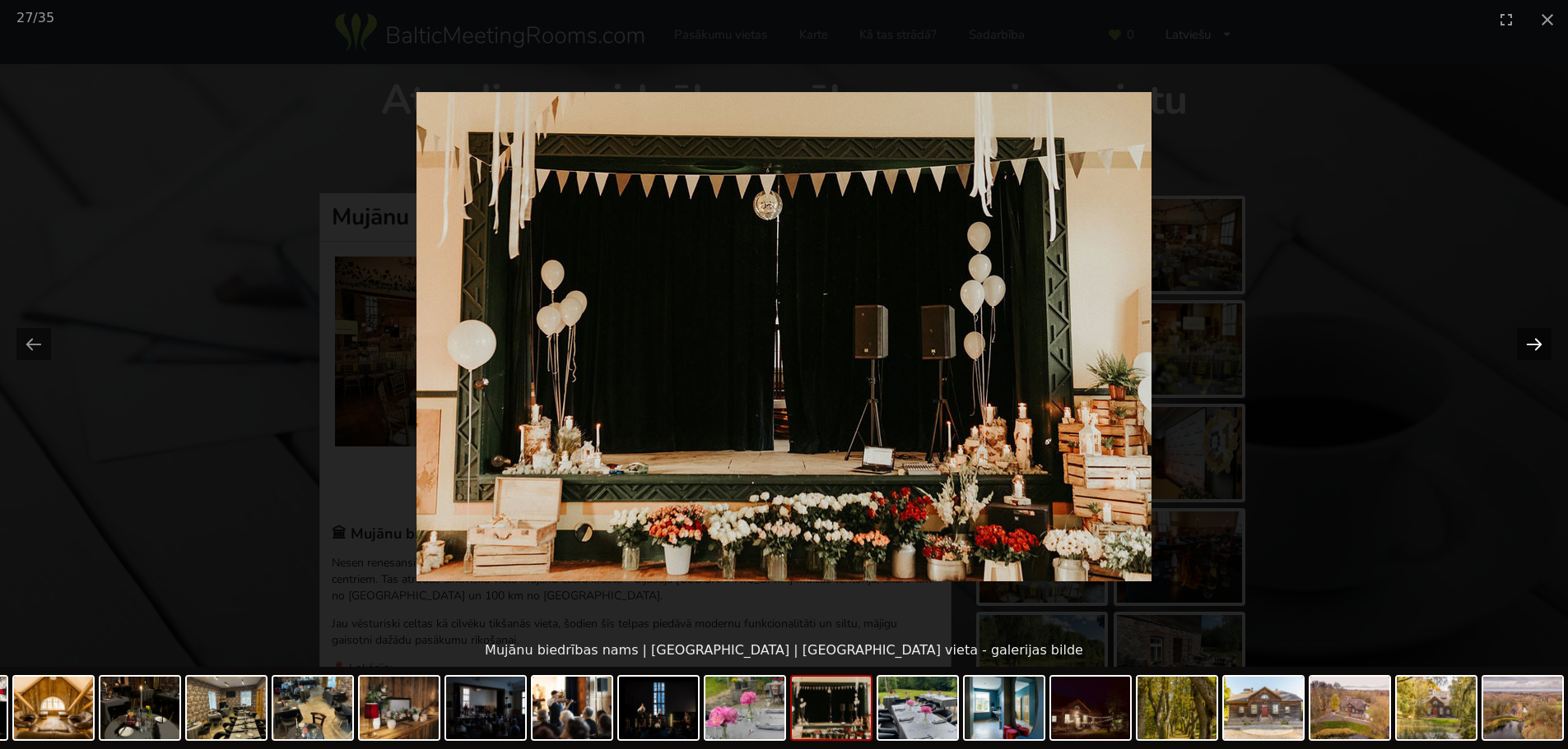
click at [1532, 348] on button "Next slide" at bounding box center [1533, 344] width 34 height 32
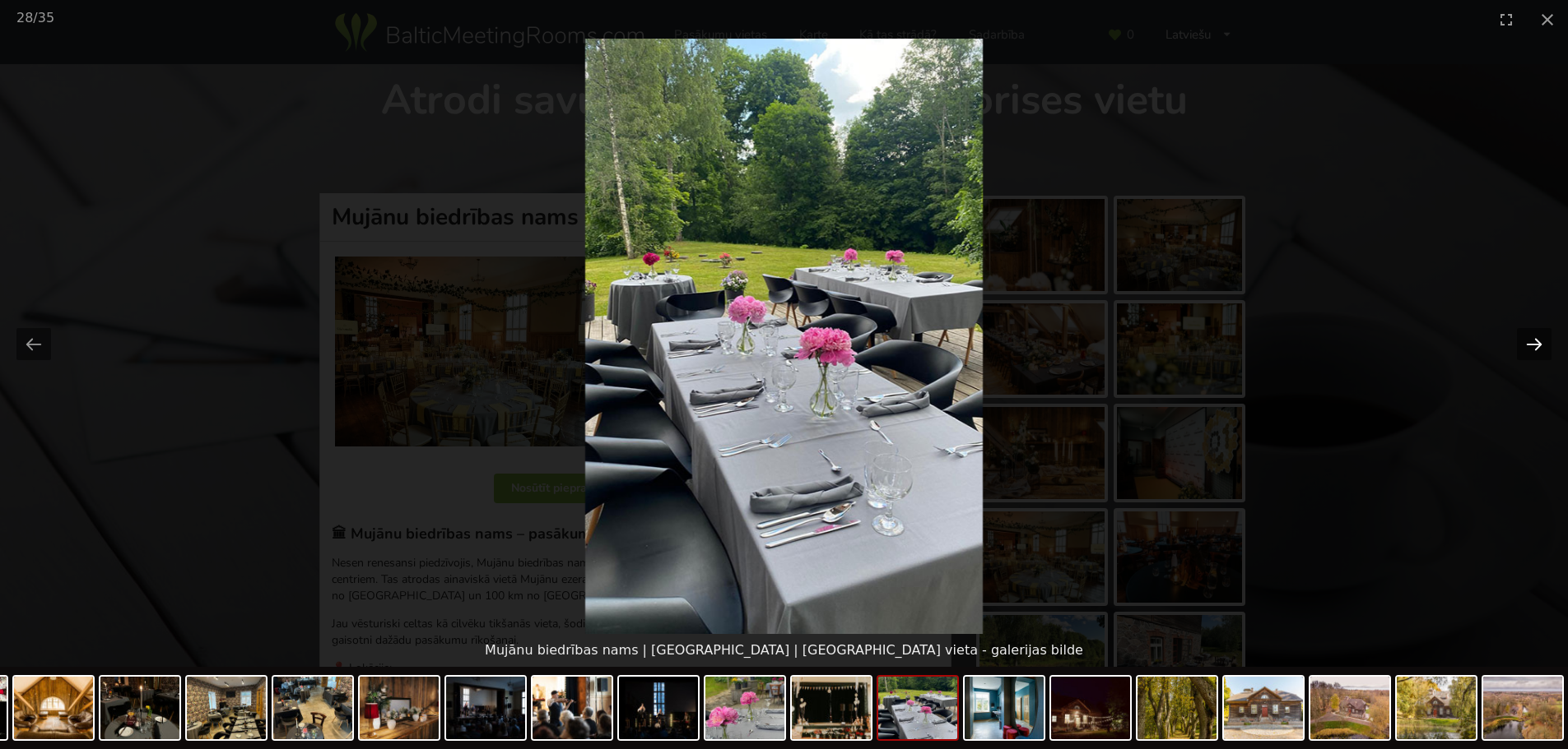
click at [1532, 348] on button "Next slide" at bounding box center [1533, 344] width 34 height 32
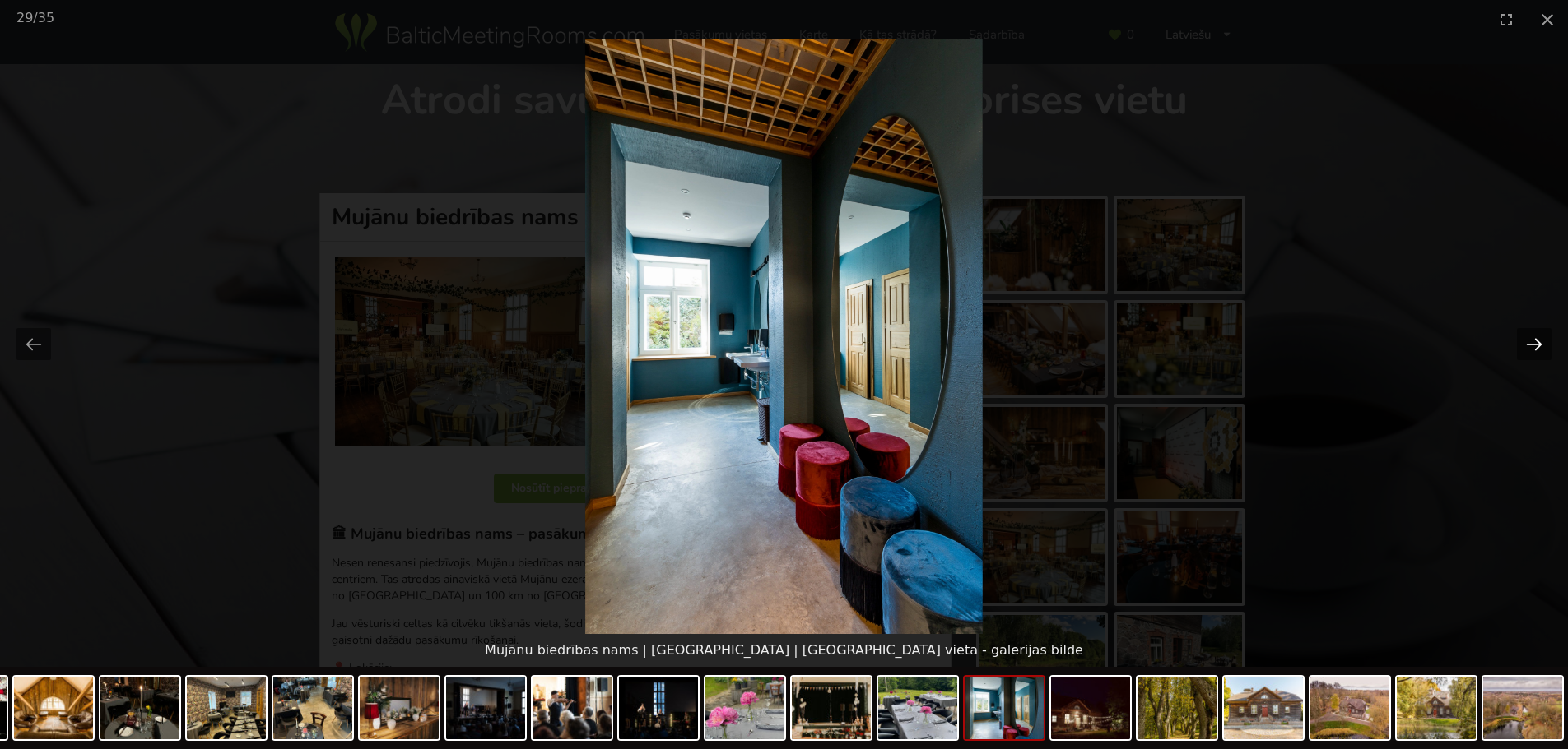
click at [1532, 348] on button "Next slide" at bounding box center [1533, 344] width 34 height 32
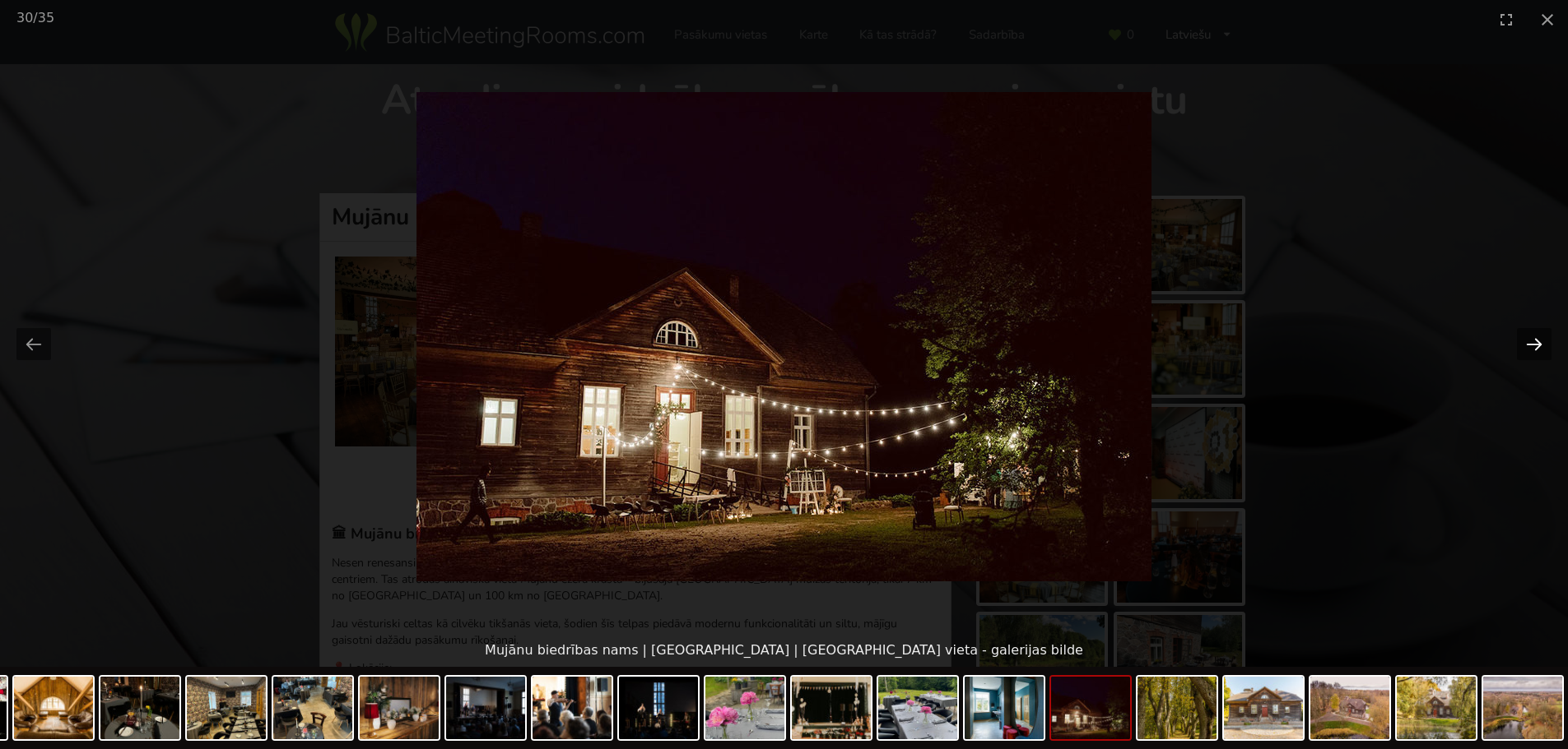
click at [1532, 348] on button "Next slide" at bounding box center [1533, 344] width 34 height 32
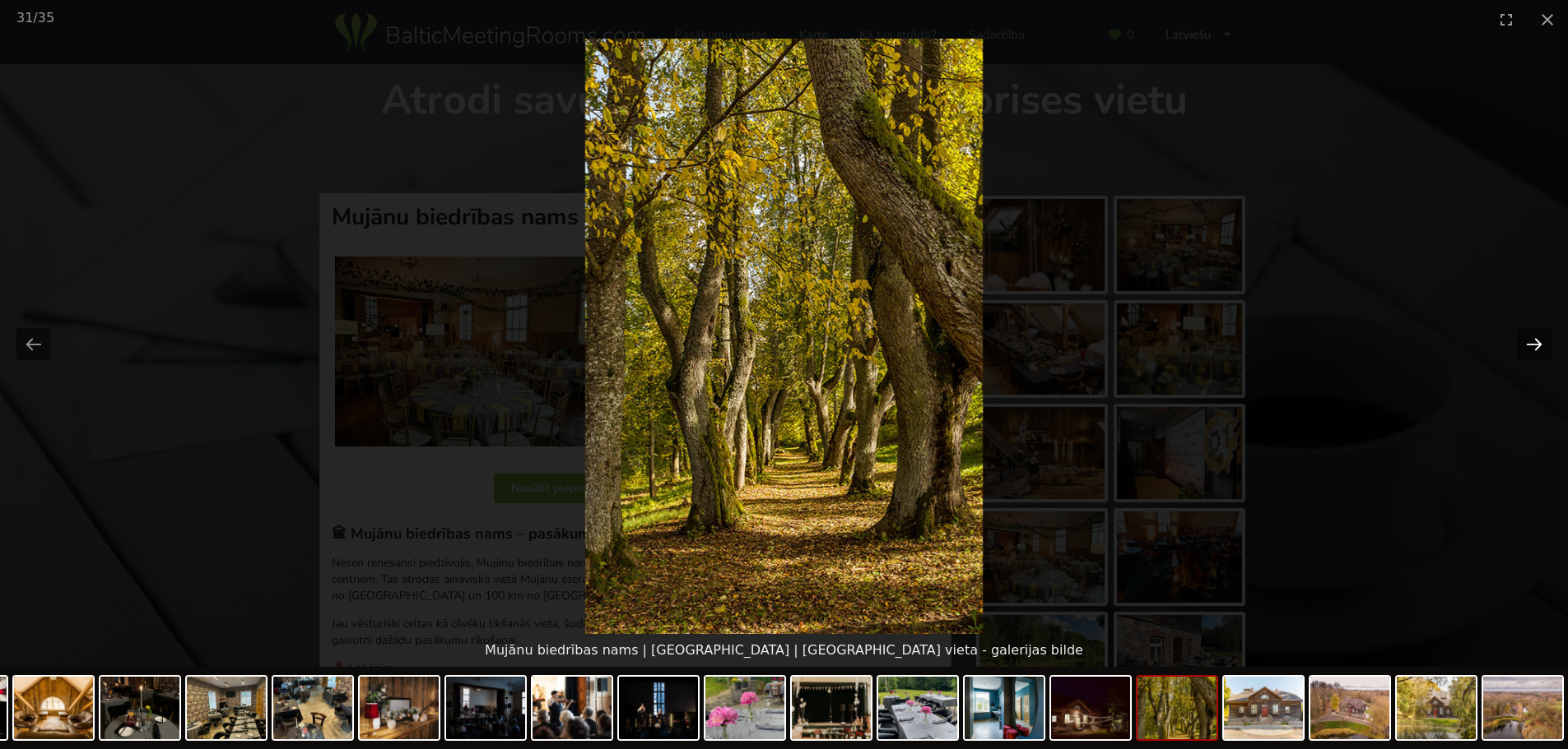
click at [1532, 348] on button "Next slide" at bounding box center [1533, 344] width 34 height 32
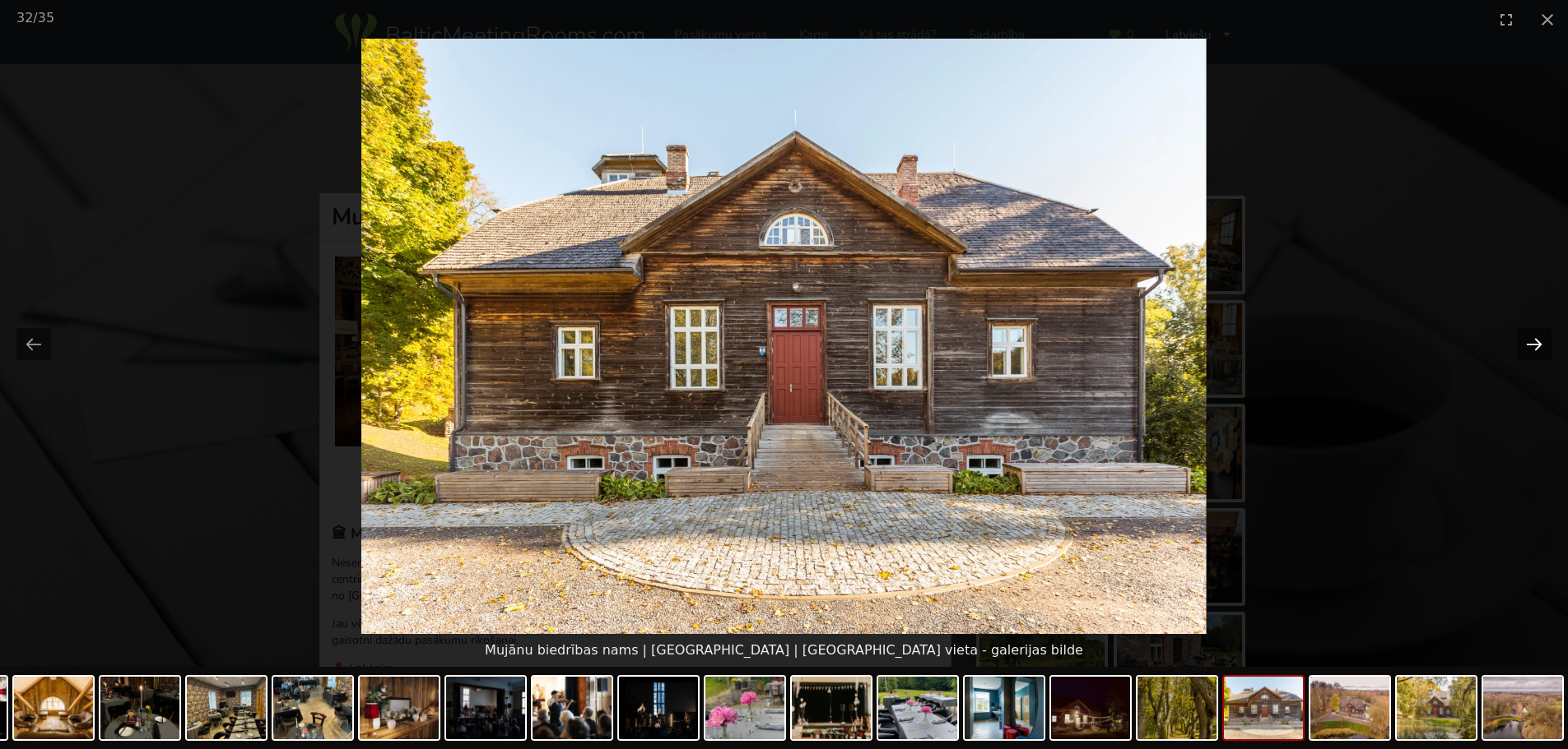
click at [1532, 348] on button "Next slide" at bounding box center [1533, 344] width 34 height 32
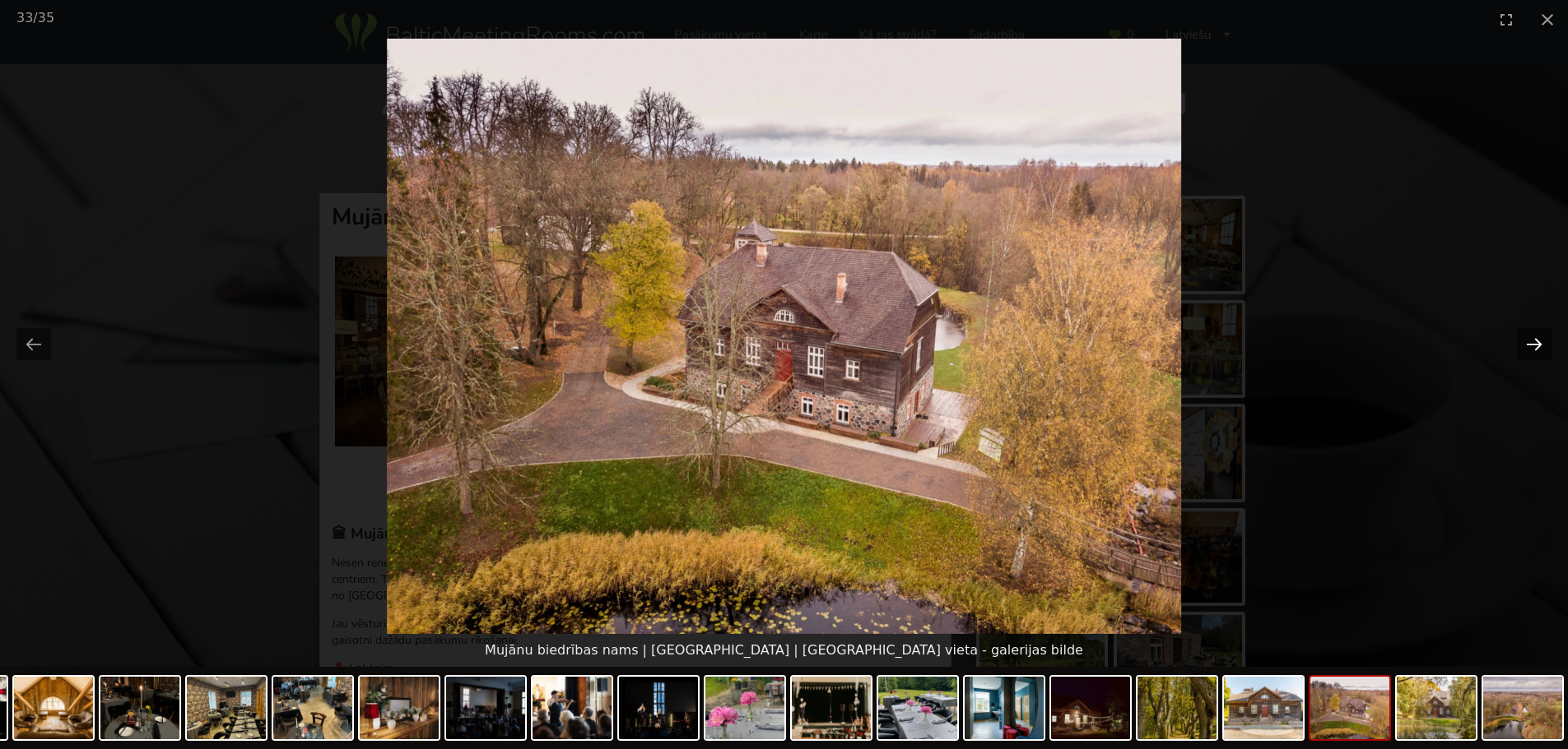
click at [1532, 348] on button "Next slide" at bounding box center [1533, 344] width 34 height 32
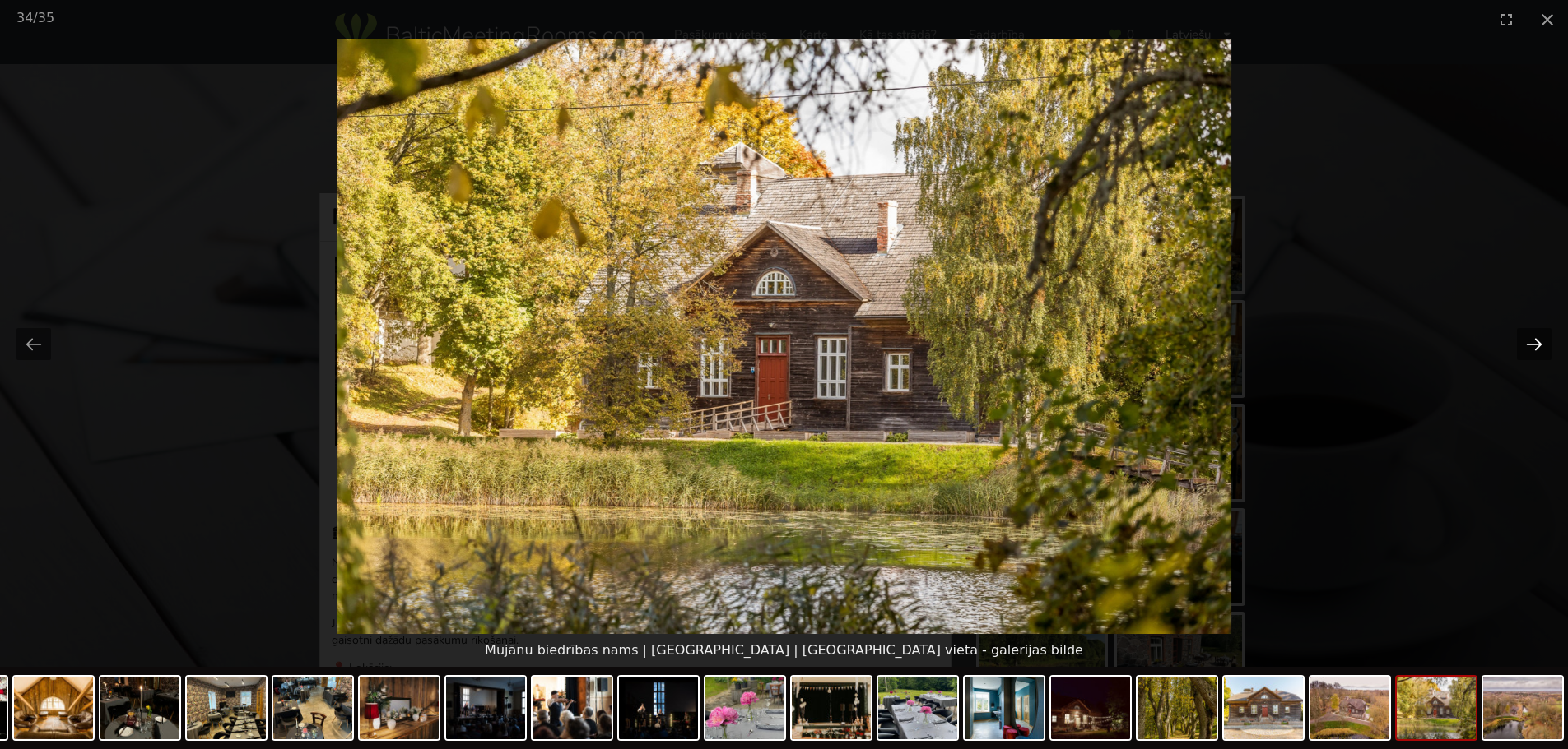
click at [1532, 348] on button "Next slide" at bounding box center [1533, 344] width 34 height 32
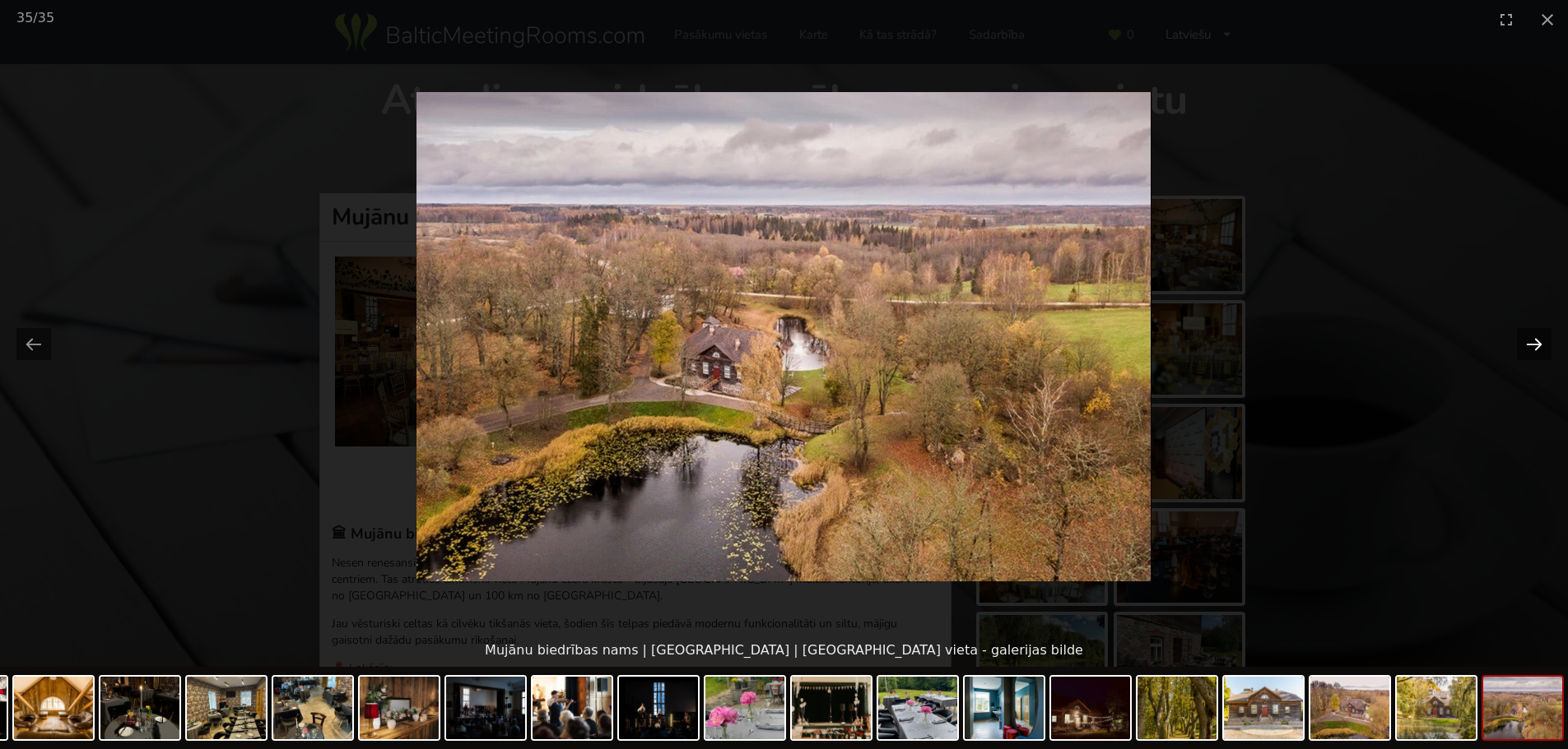
click at [1532, 348] on button "Next slide" at bounding box center [1533, 344] width 34 height 32
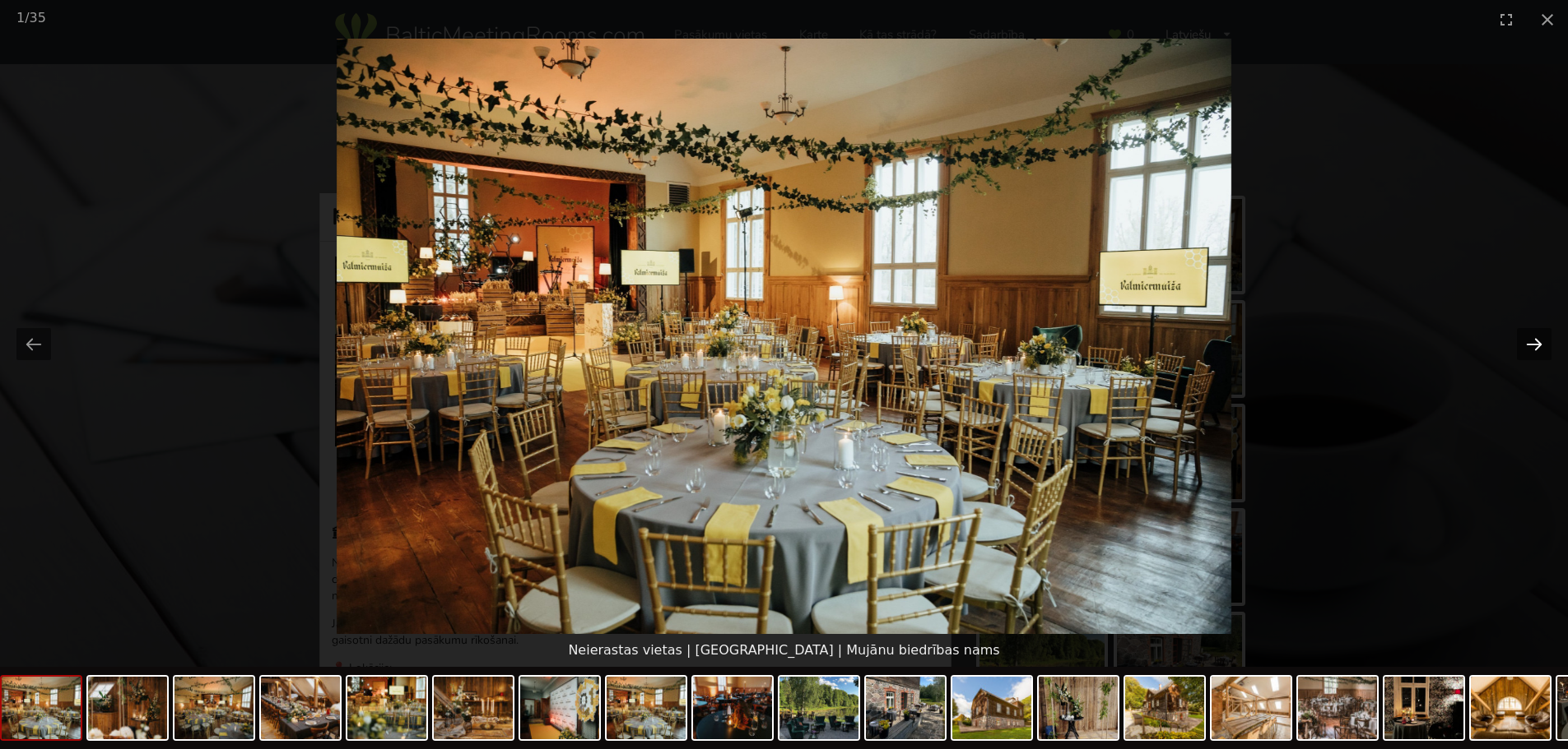
click at [1532, 348] on button "Next slide" at bounding box center [1533, 344] width 34 height 32
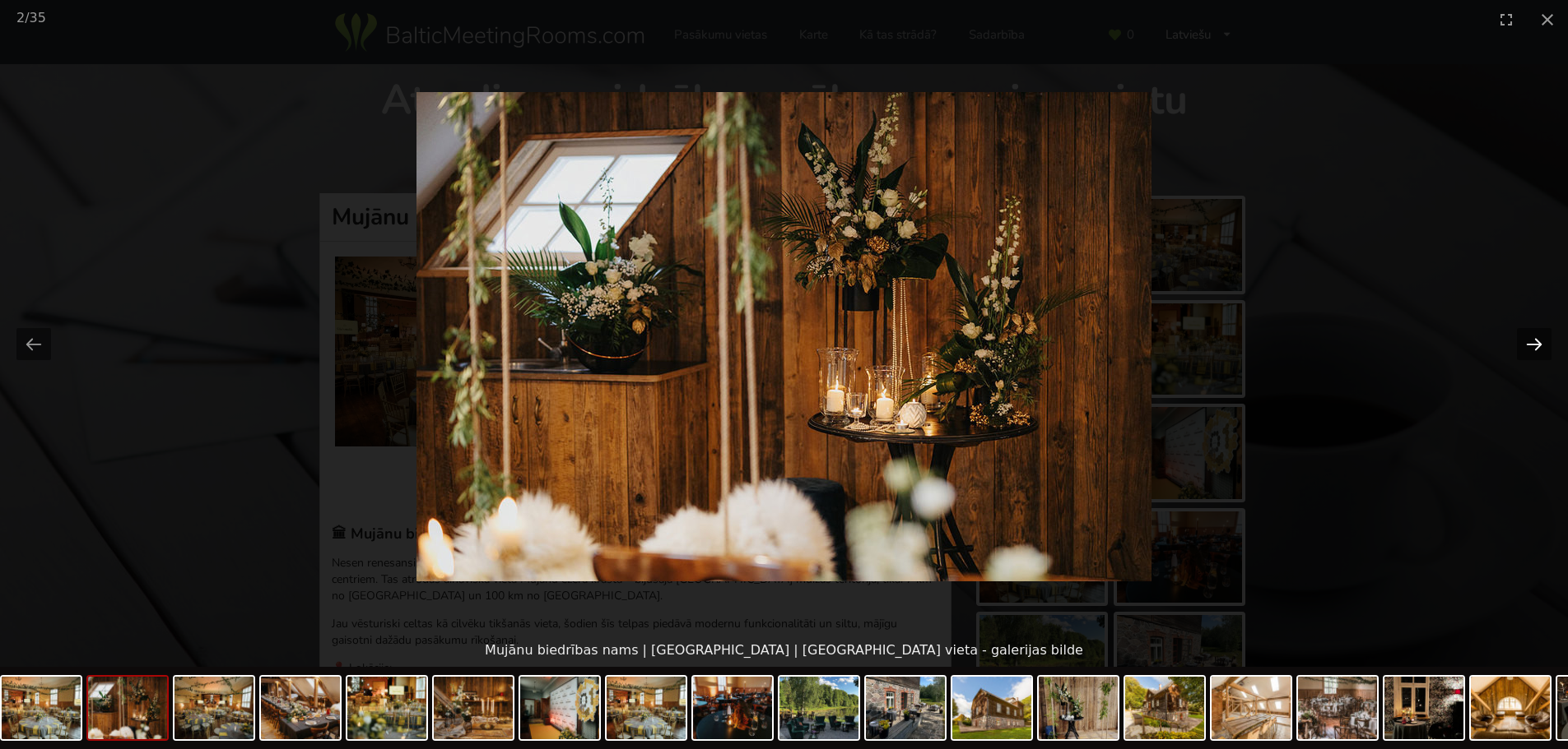
click at [1532, 348] on button "Next slide" at bounding box center [1533, 344] width 34 height 32
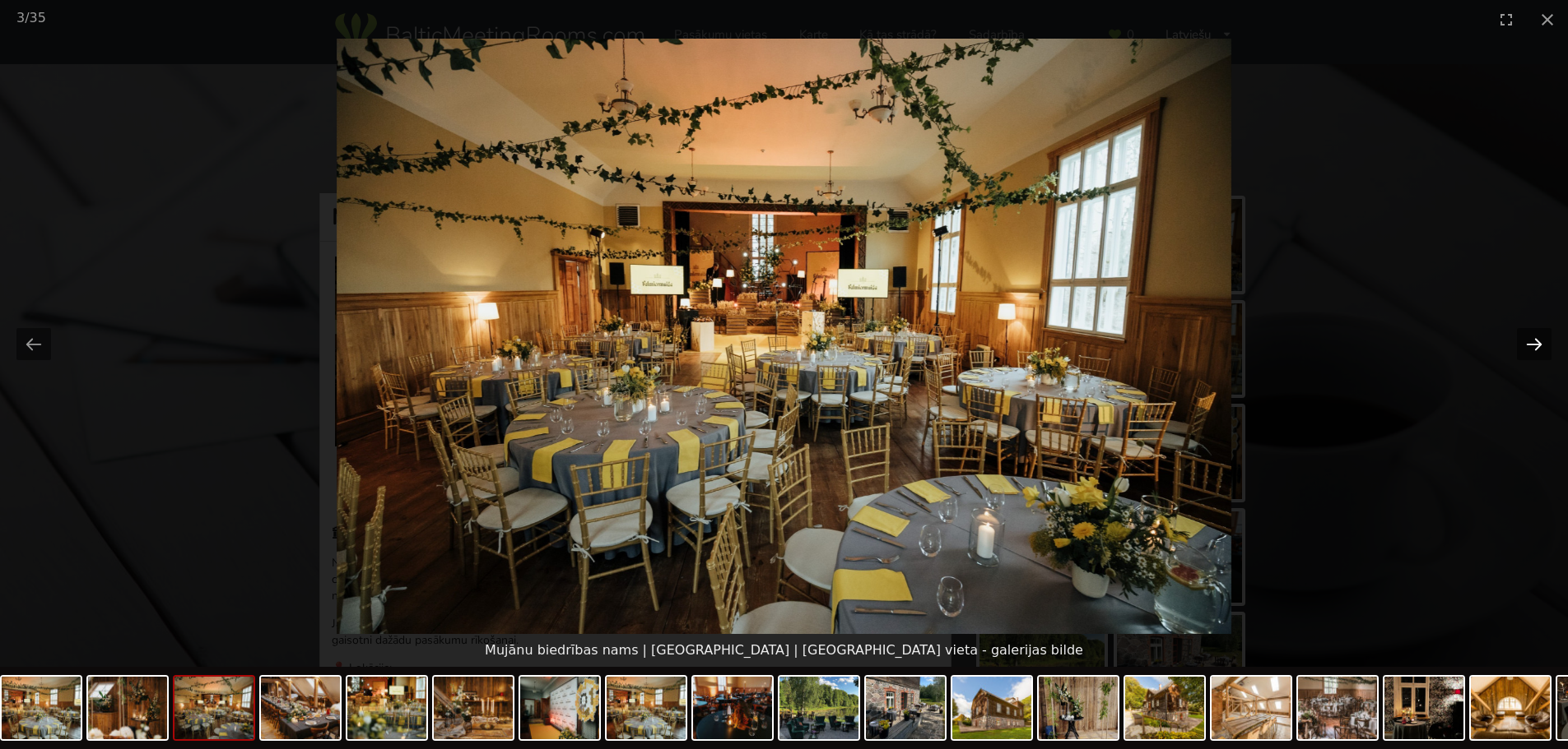
click at [1532, 348] on button "Next slide" at bounding box center [1533, 344] width 34 height 32
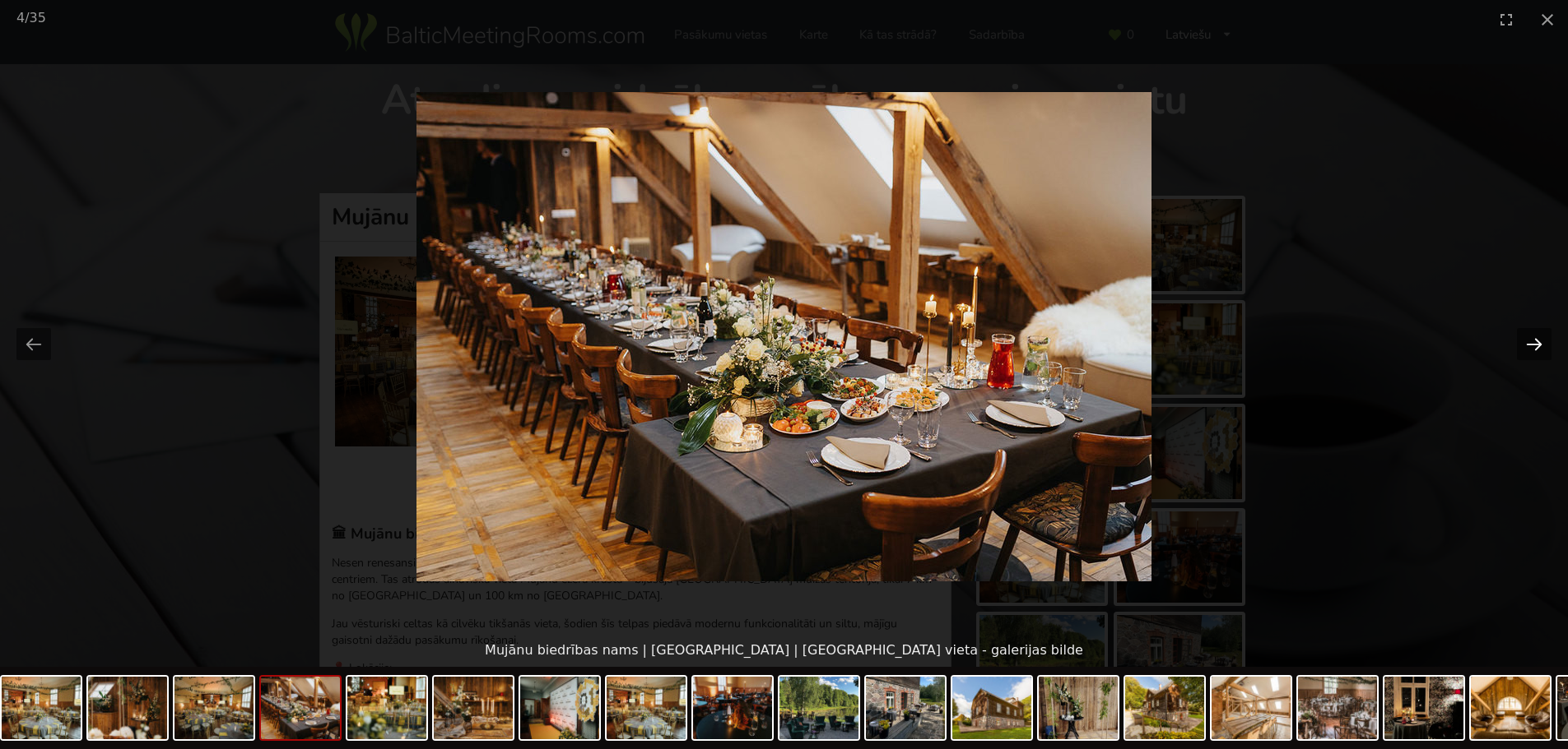
click at [1532, 348] on button "Next slide" at bounding box center [1533, 344] width 34 height 32
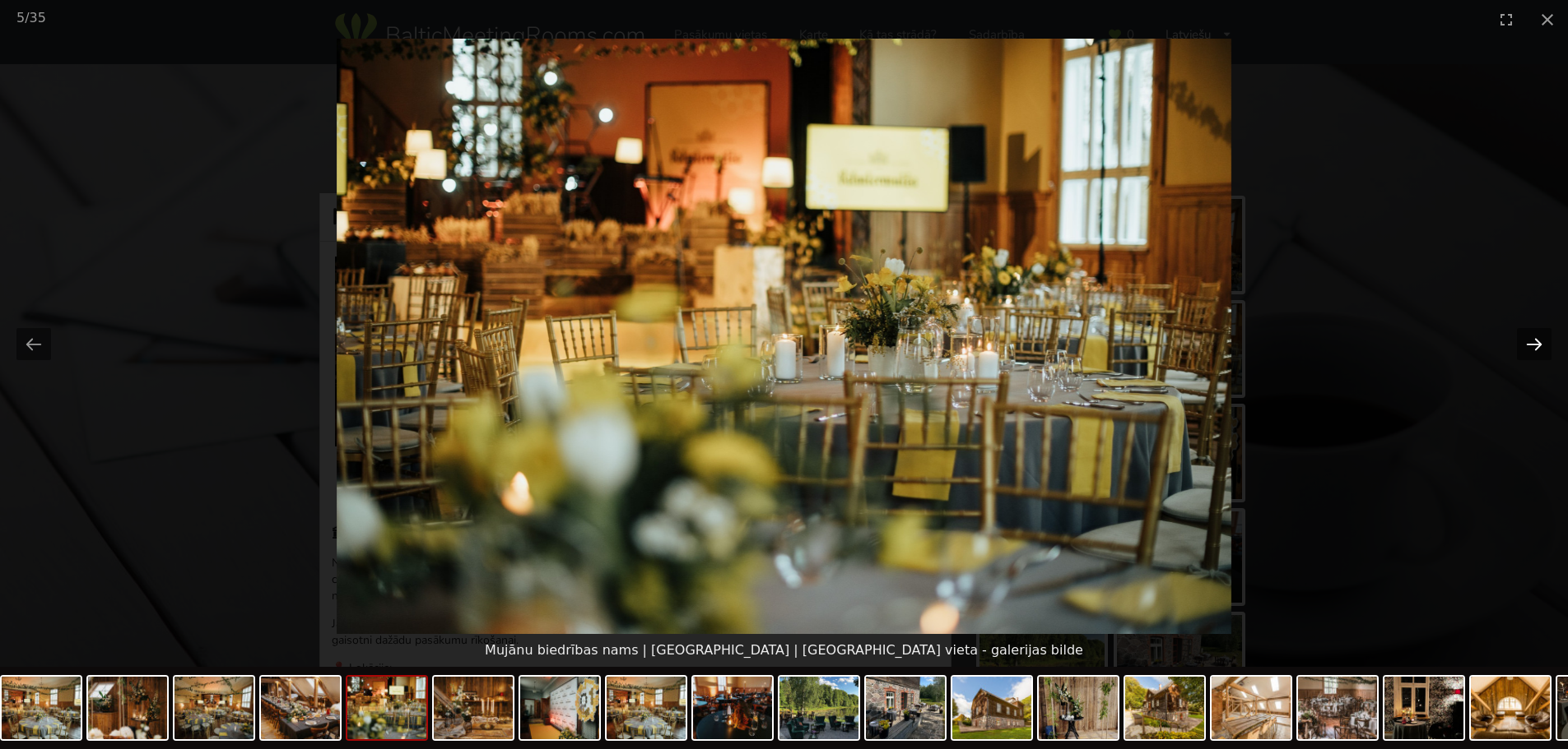
click at [1532, 348] on button "Next slide" at bounding box center [1533, 344] width 34 height 32
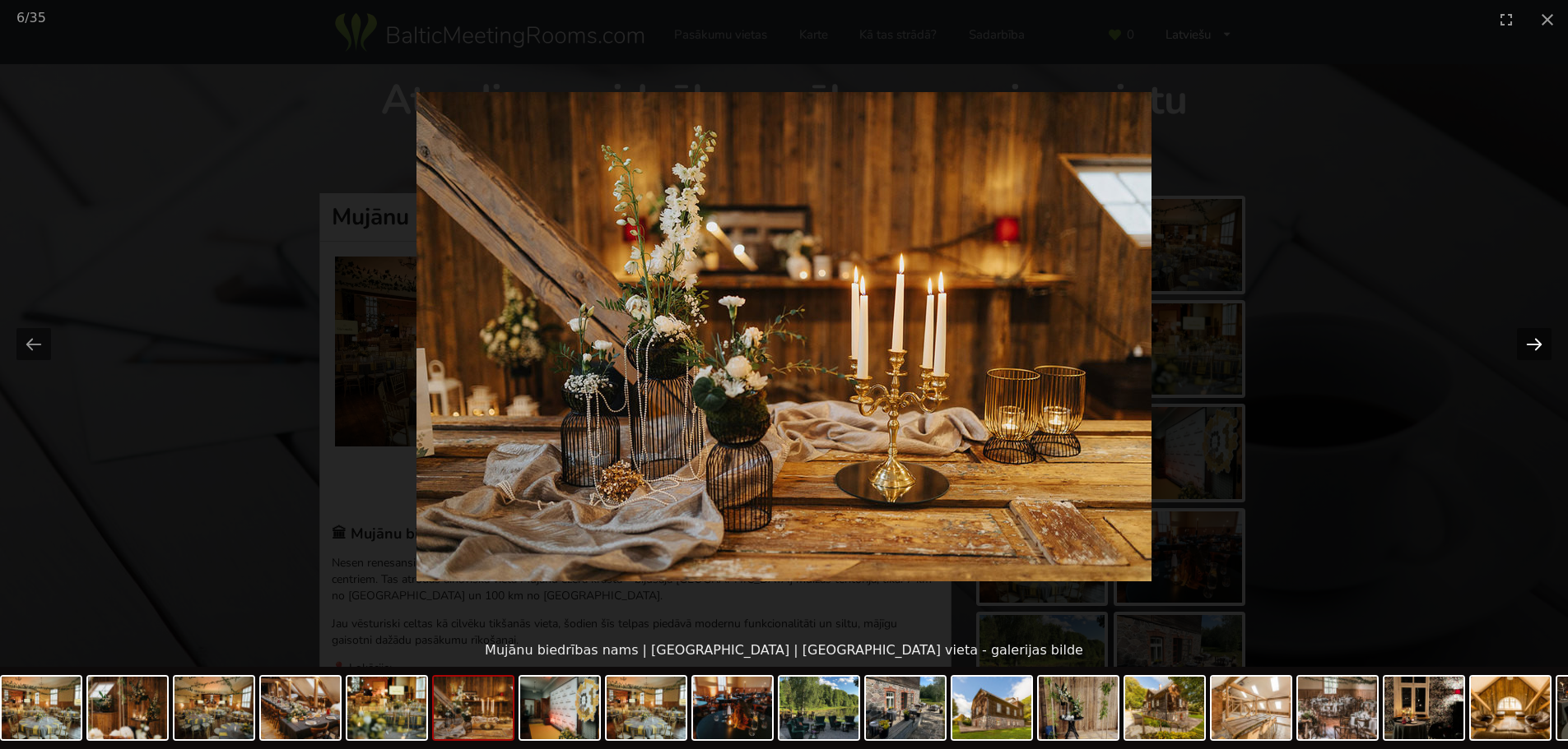
click at [1532, 348] on button "Next slide" at bounding box center [1533, 344] width 34 height 32
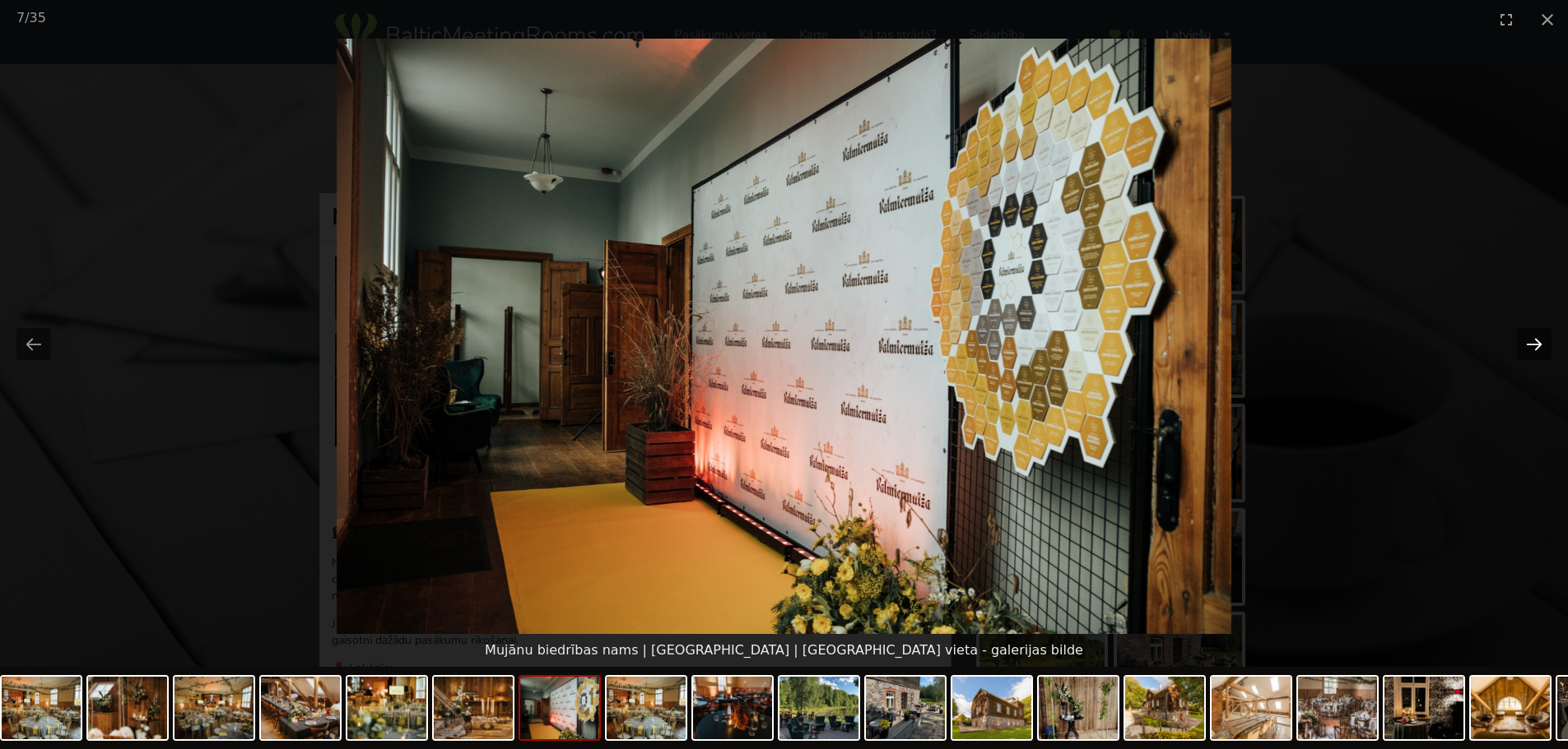
click at [1532, 348] on button "Next slide" at bounding box center [1533, 344] width 34 height 32
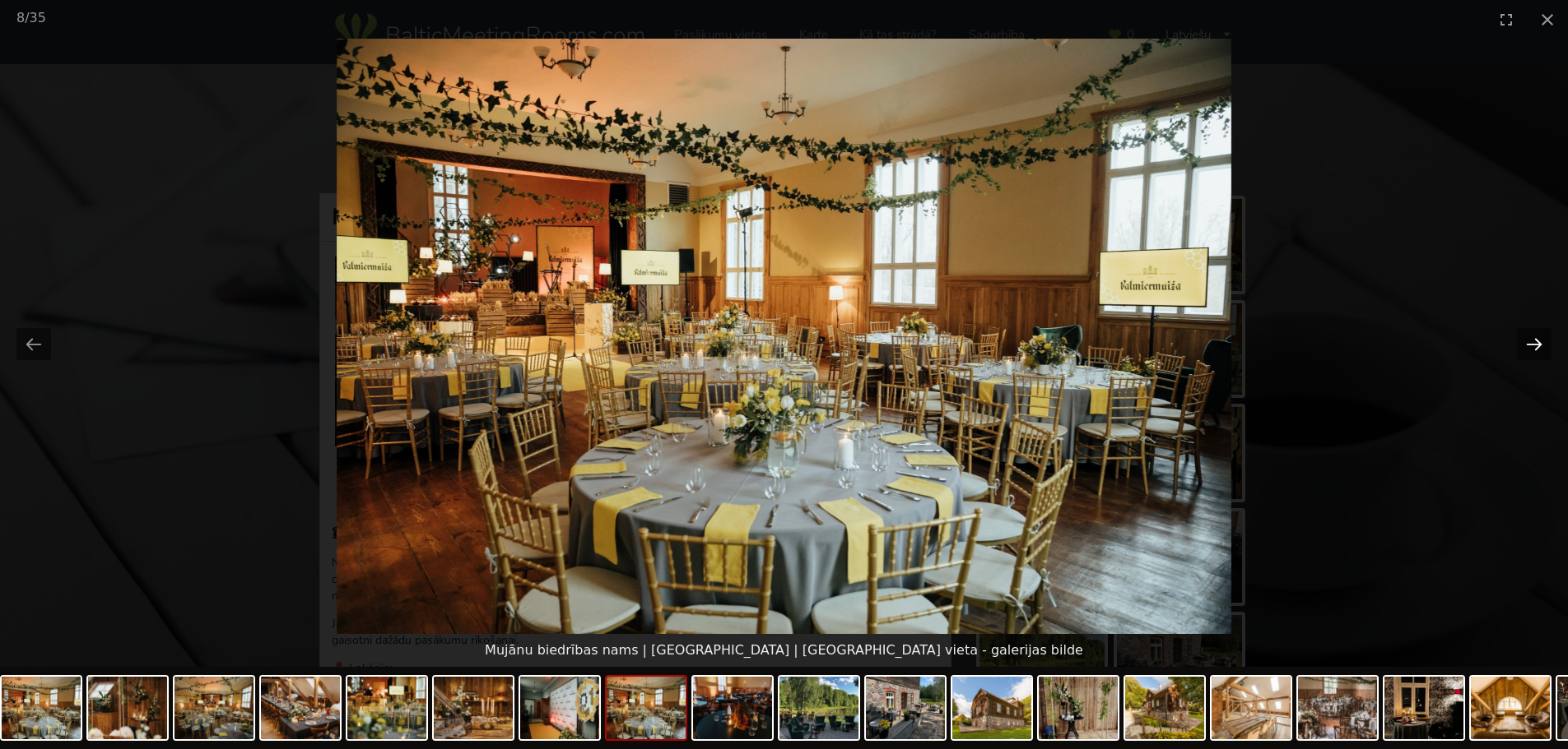
click at [1532, 348] on button "Next slide" at bounding box center [1533, 344] width 34 height 32
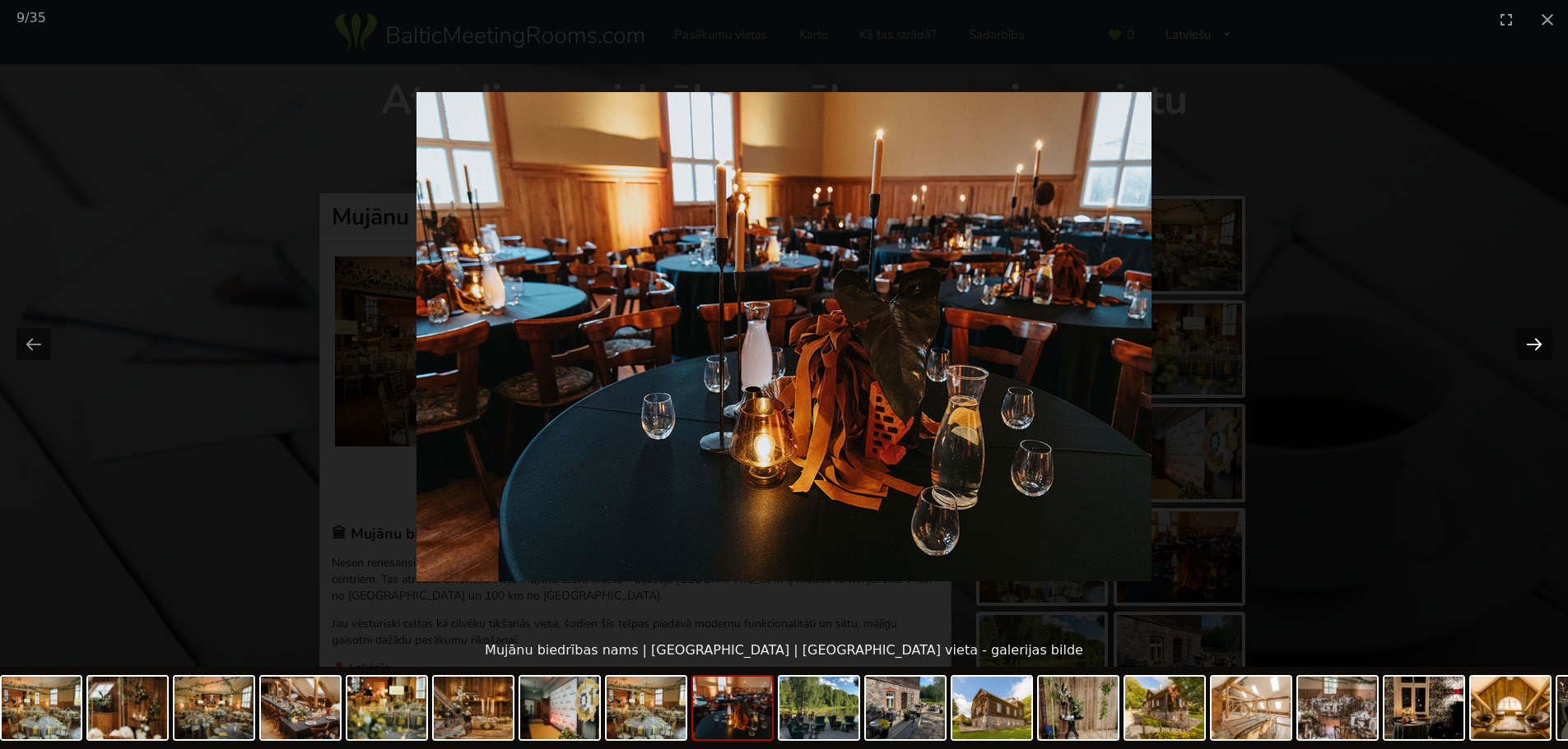
click at [1532, 348] on button "Next slide" at bounding box center [1533, 344] width 34 height 32
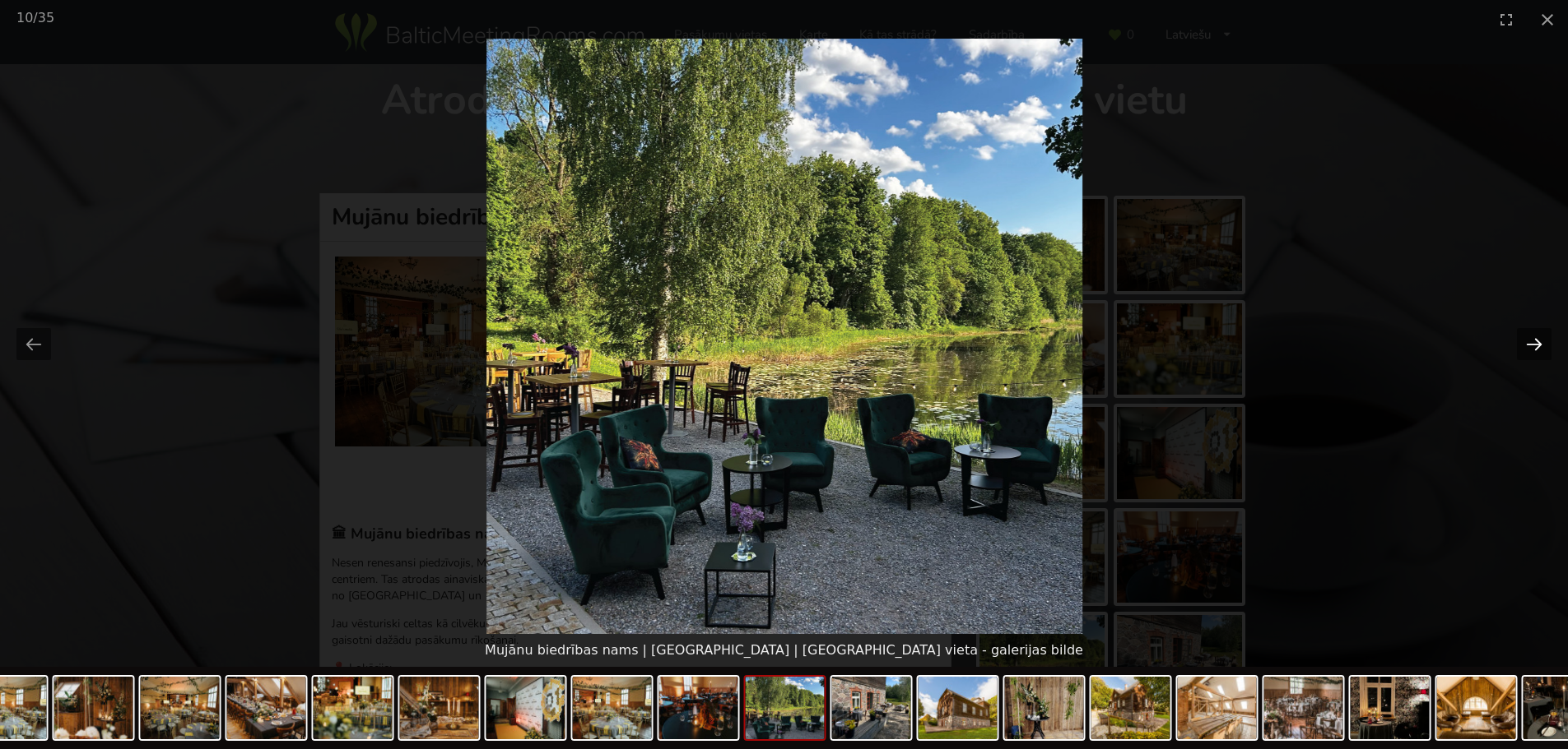
click at [1532, 348] on button "Next slide" at bounding box center [1533, 344] width 34 height 32
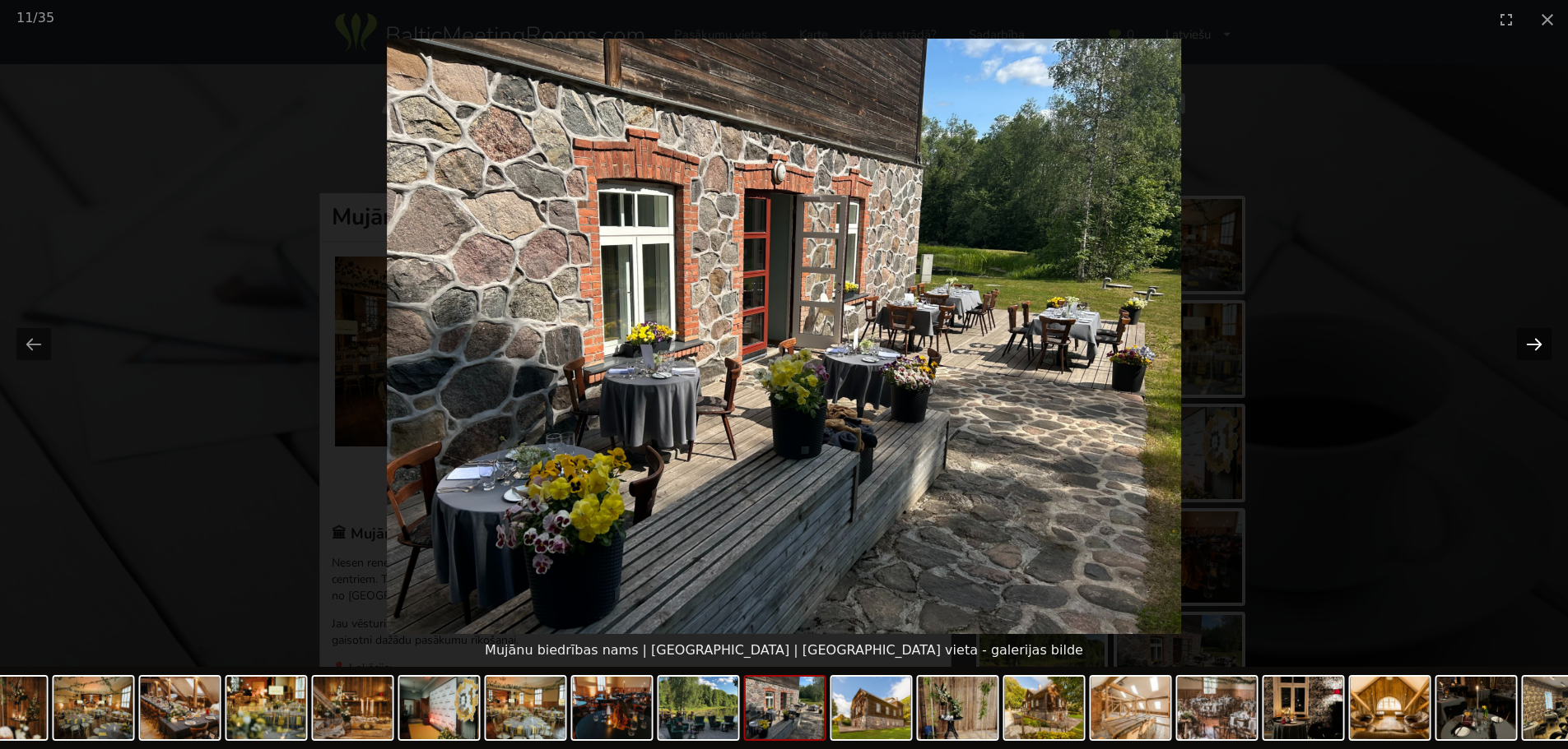
click at [1532, 348] on button "Next slide" at bounding box center [1533, 344] width 34 height 32
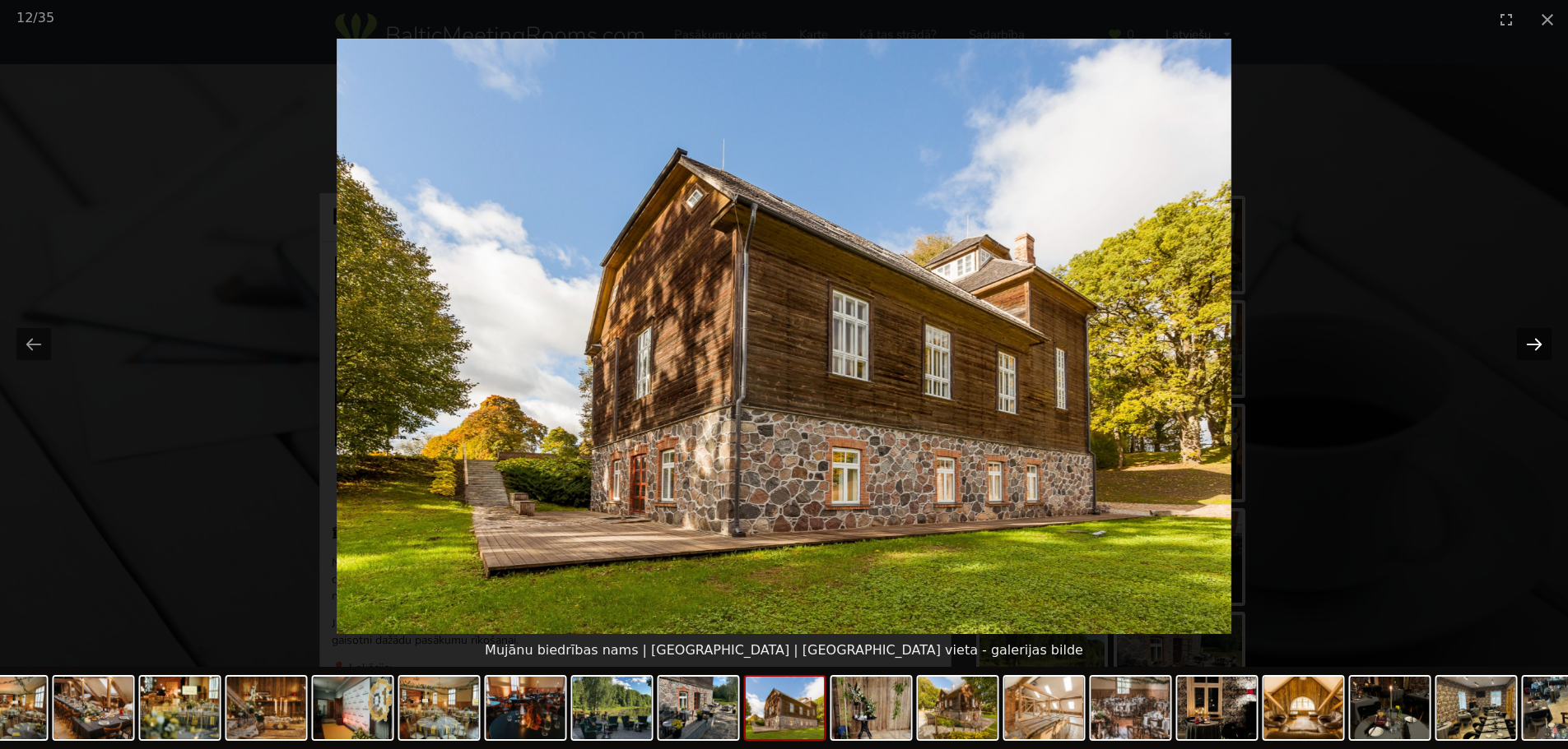
click at [1532, 348] on button "Next slide" at bounding box center [1533, 344] width 34 height 32
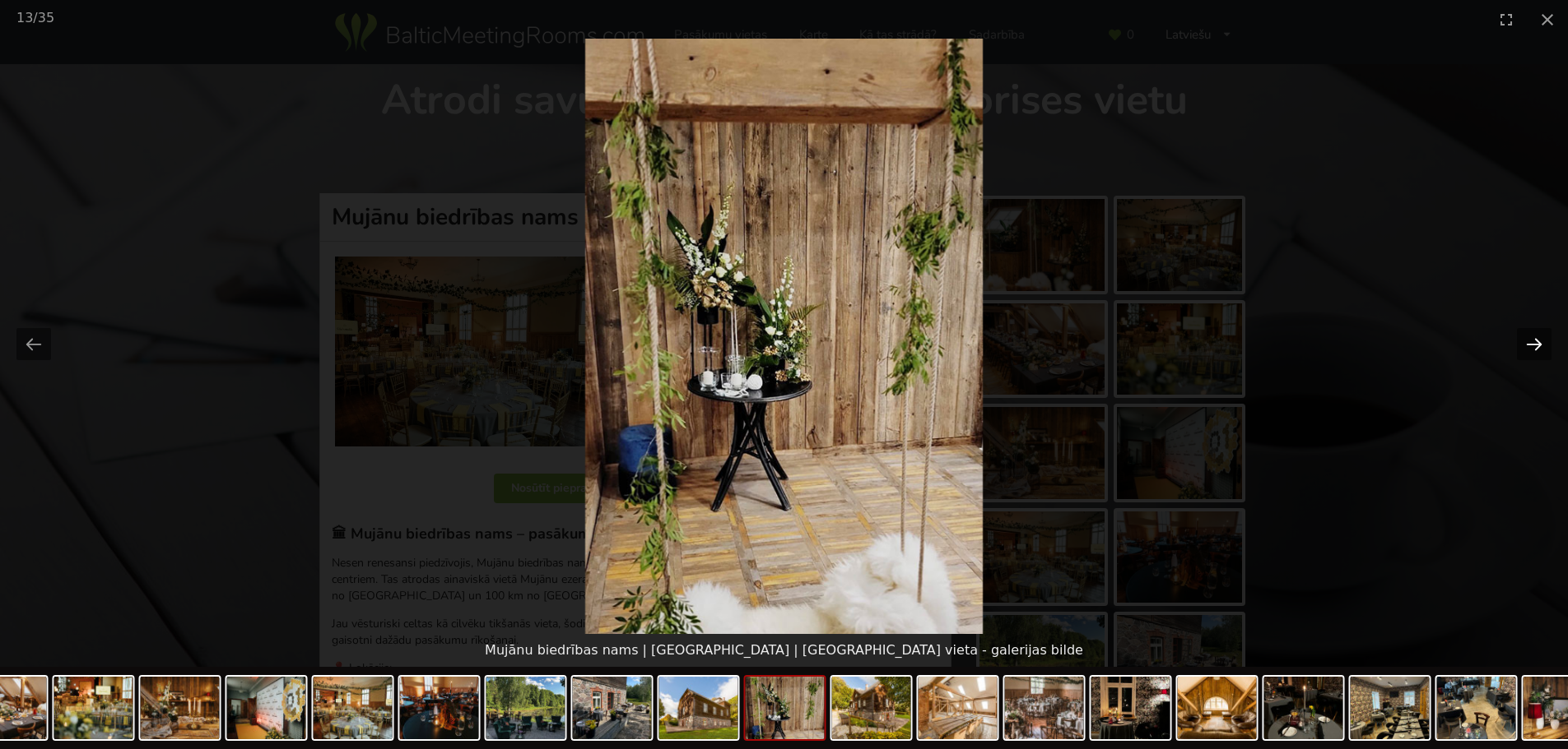
click at [1532, 348] on button "Next slide" at bounding box center [1533, 344] width 34 height 32
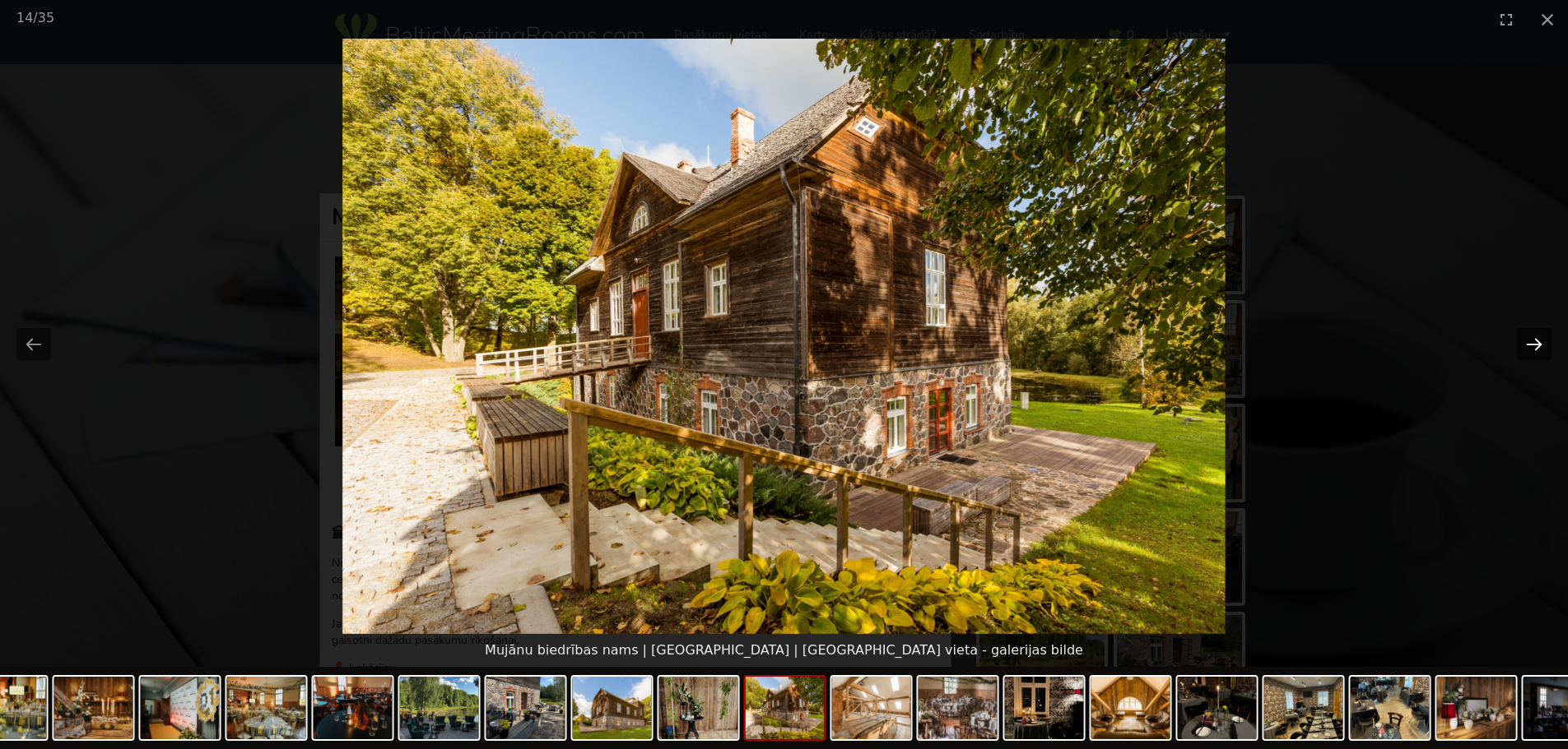
click at [1532, 348] on button "Next slide" at bounding box center [1533, 344] width 34 height 32
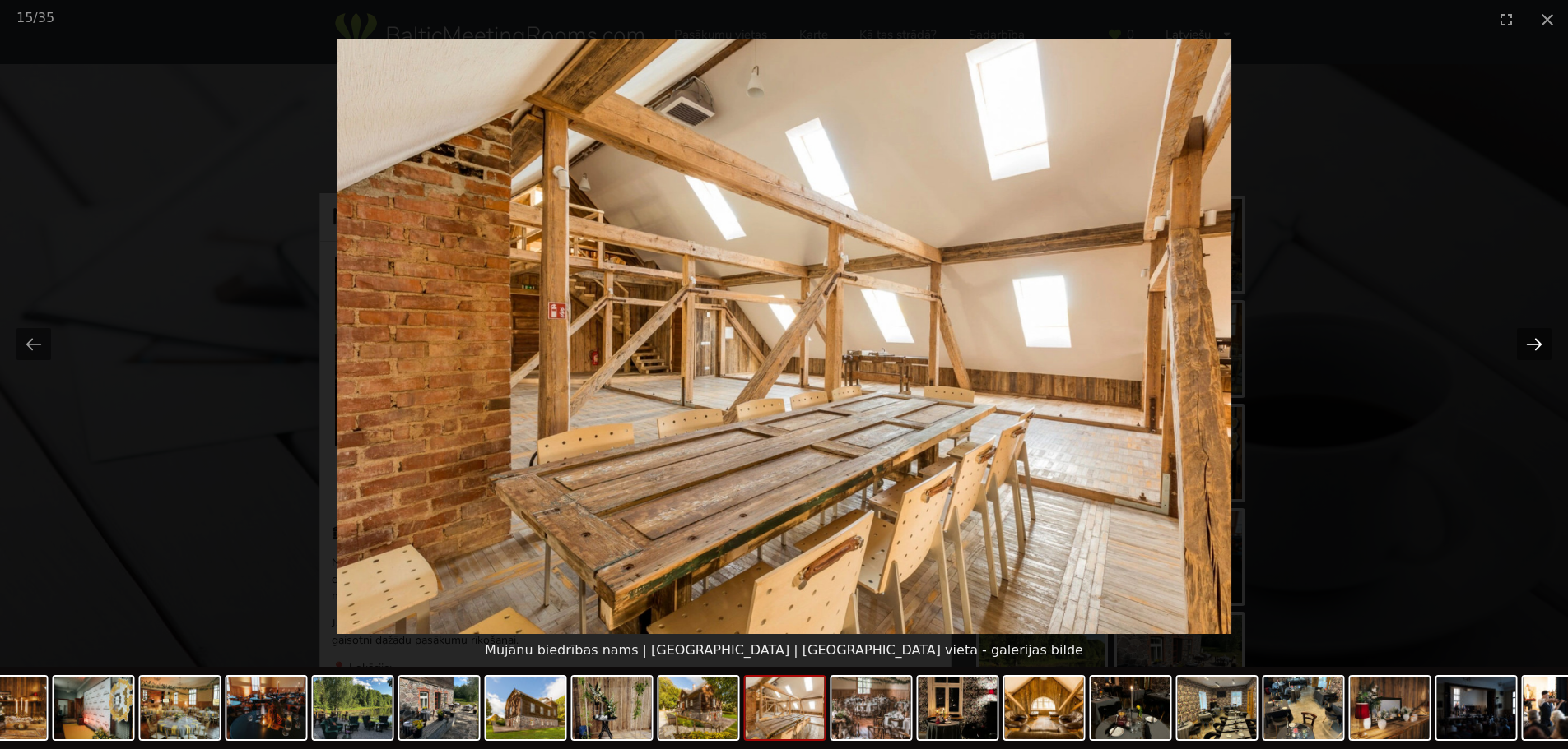
click at [1532, 348] on button "Next slide" at bounding box center [1533, 344] width 34 height 32
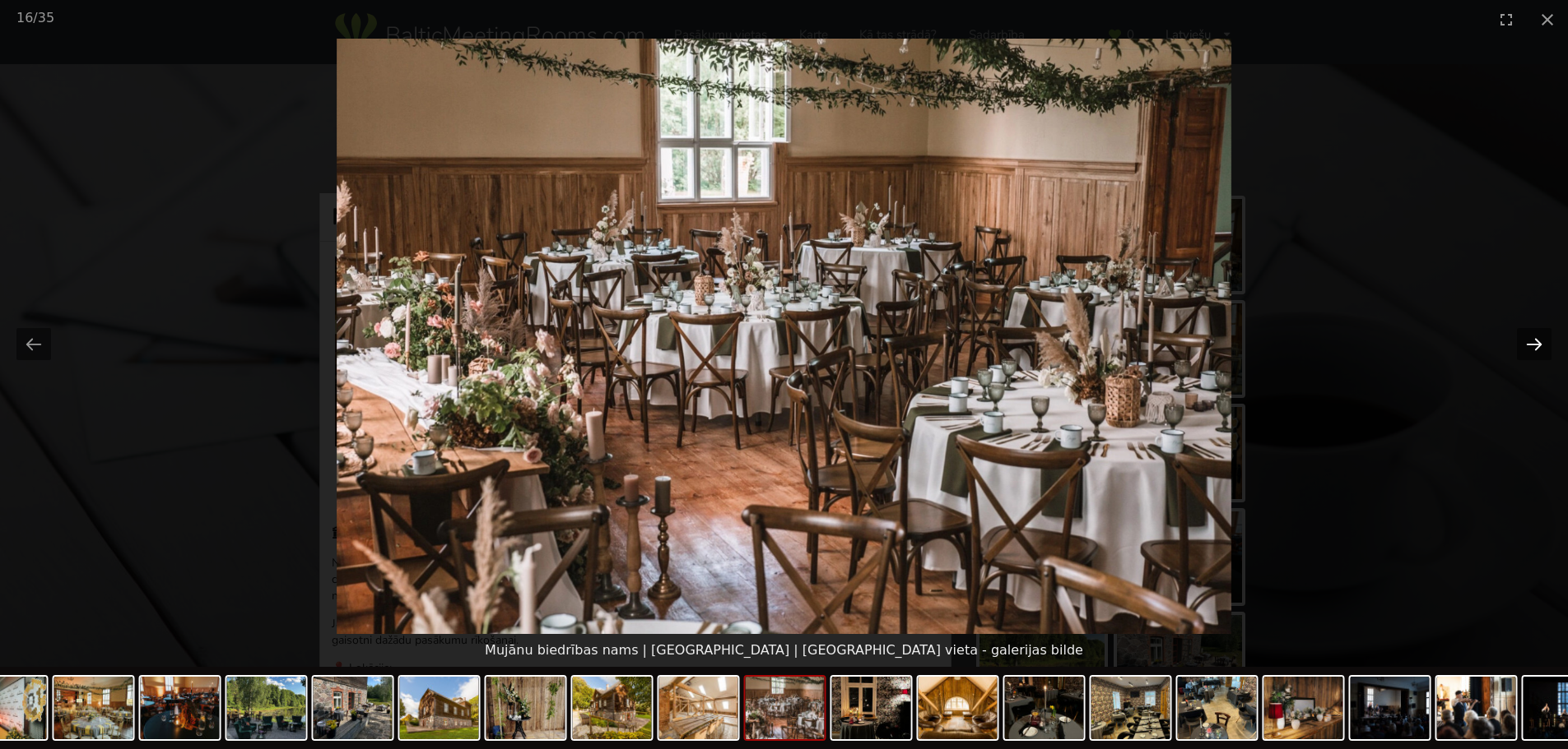
click at [1532, 348] on button "Next slide" at bounding box center [1533, 344] width 34 height 32
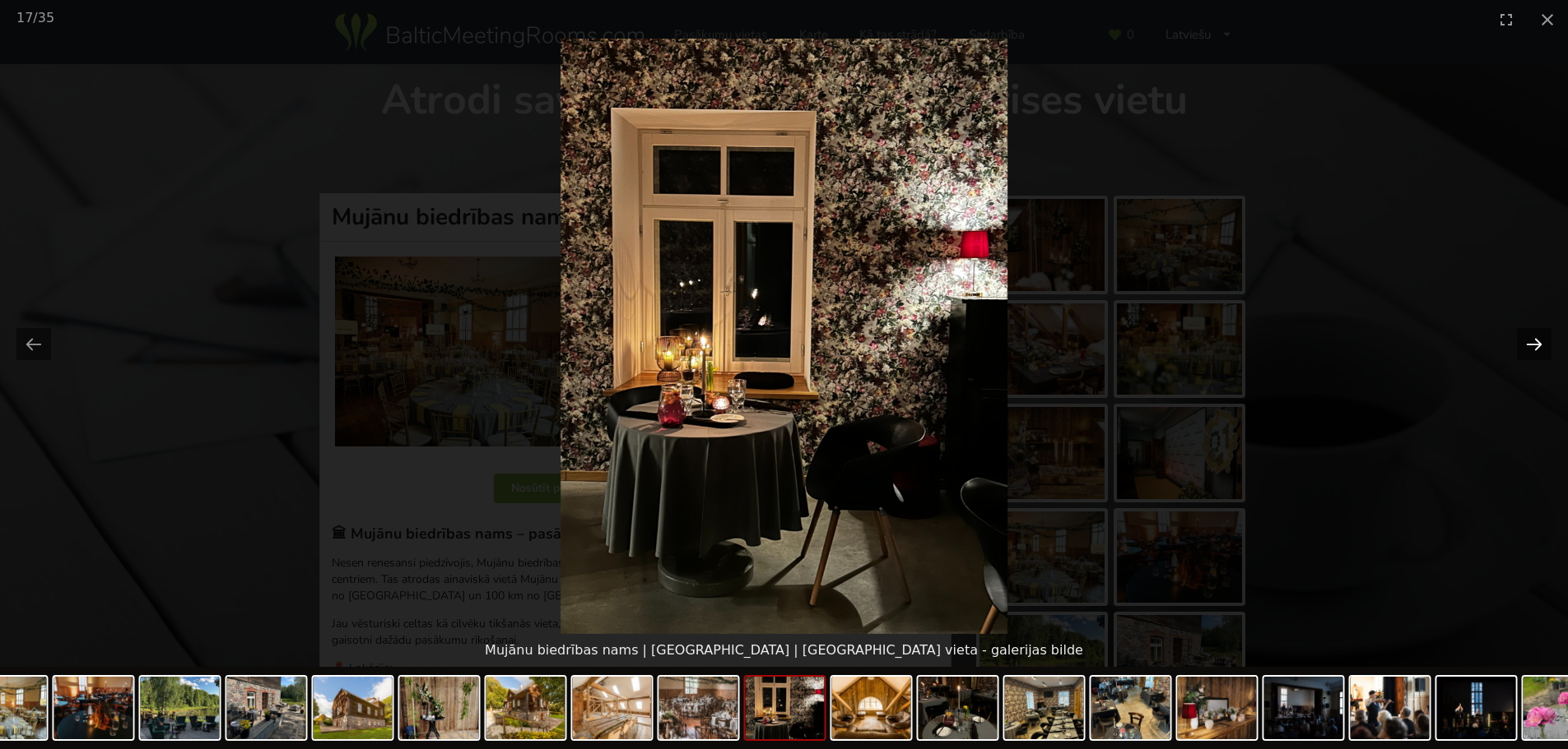
click at [1532, 348] on button "Next slide" at bounding box center [1533, 344] width 34 height 32
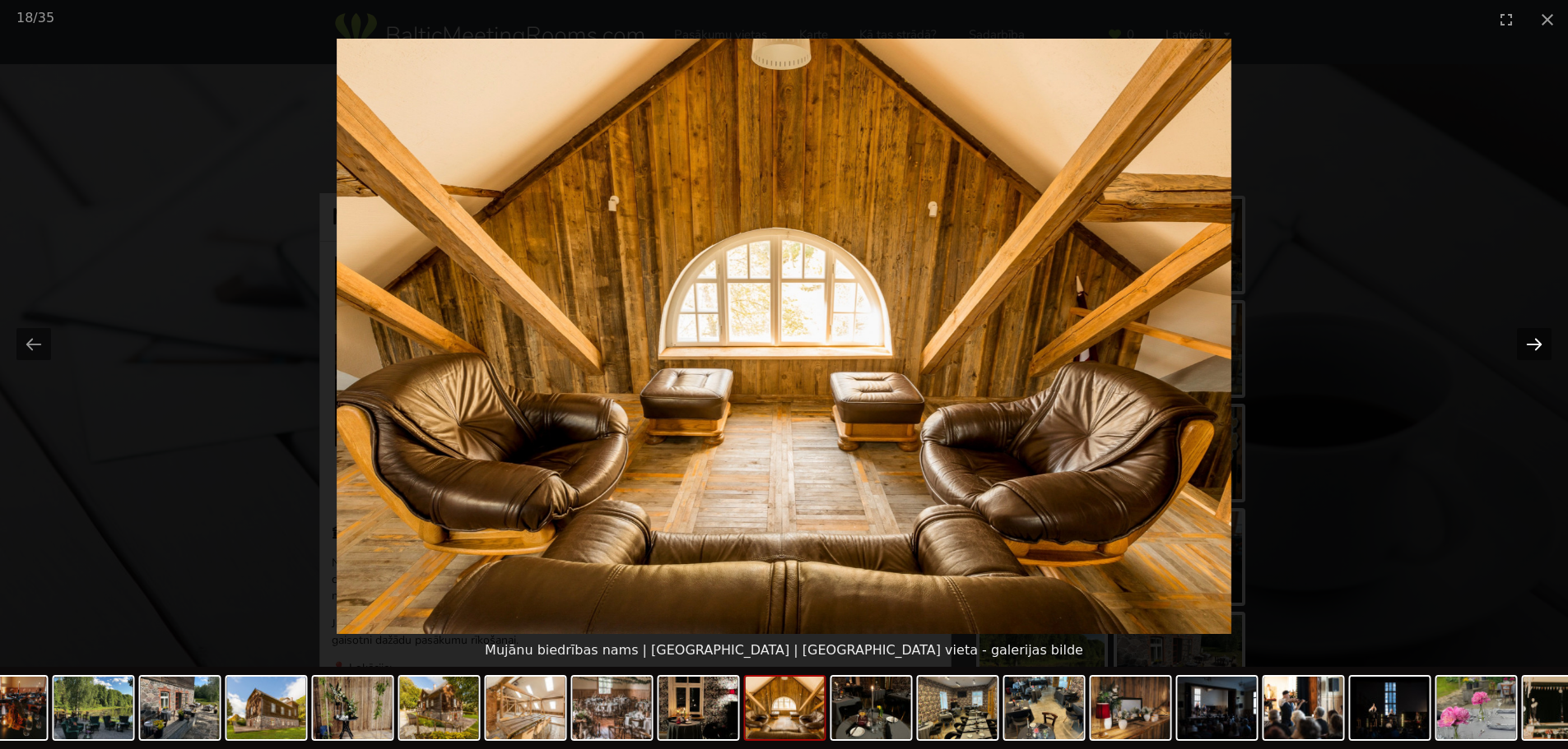
click at [1532, 348] on button "Next slide" at bounding box center [1533, 344] width 34 height 32
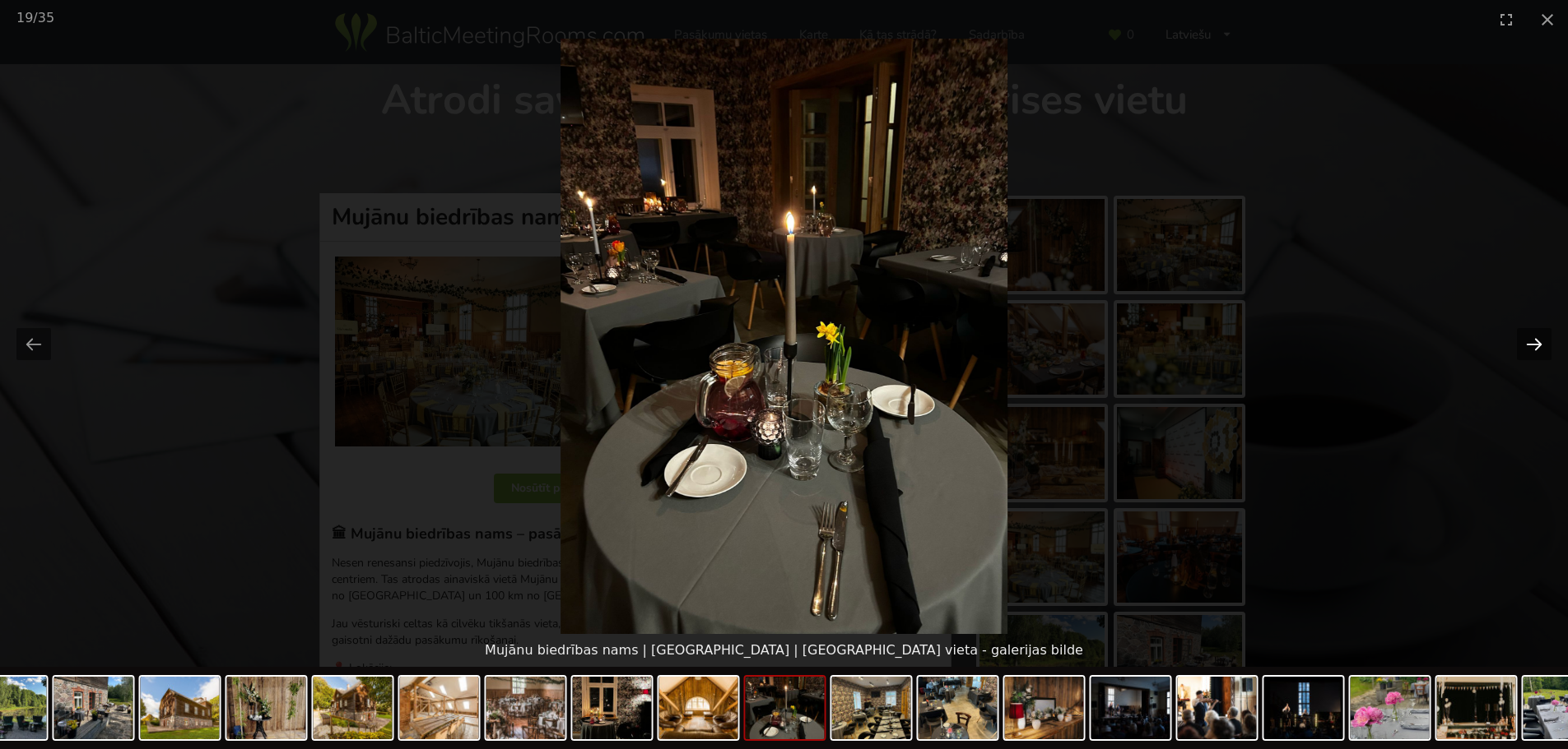
click at [1532, 348] on button "Next slide" at bounding box center [1533, 344] width 34 height 32
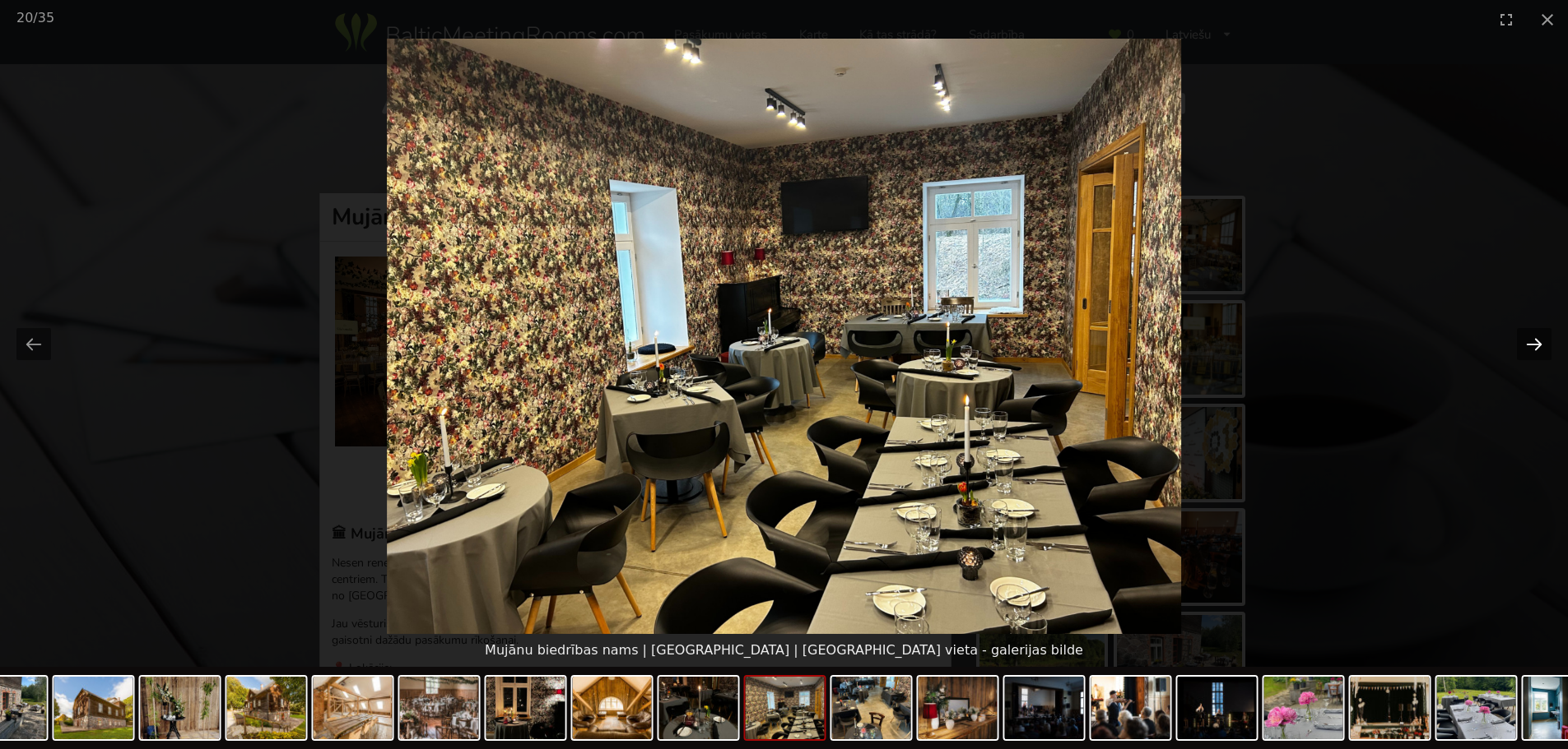
click at [1532, 347] on button "Next slide" at bounding box center [1533, 344] width 34 height 32
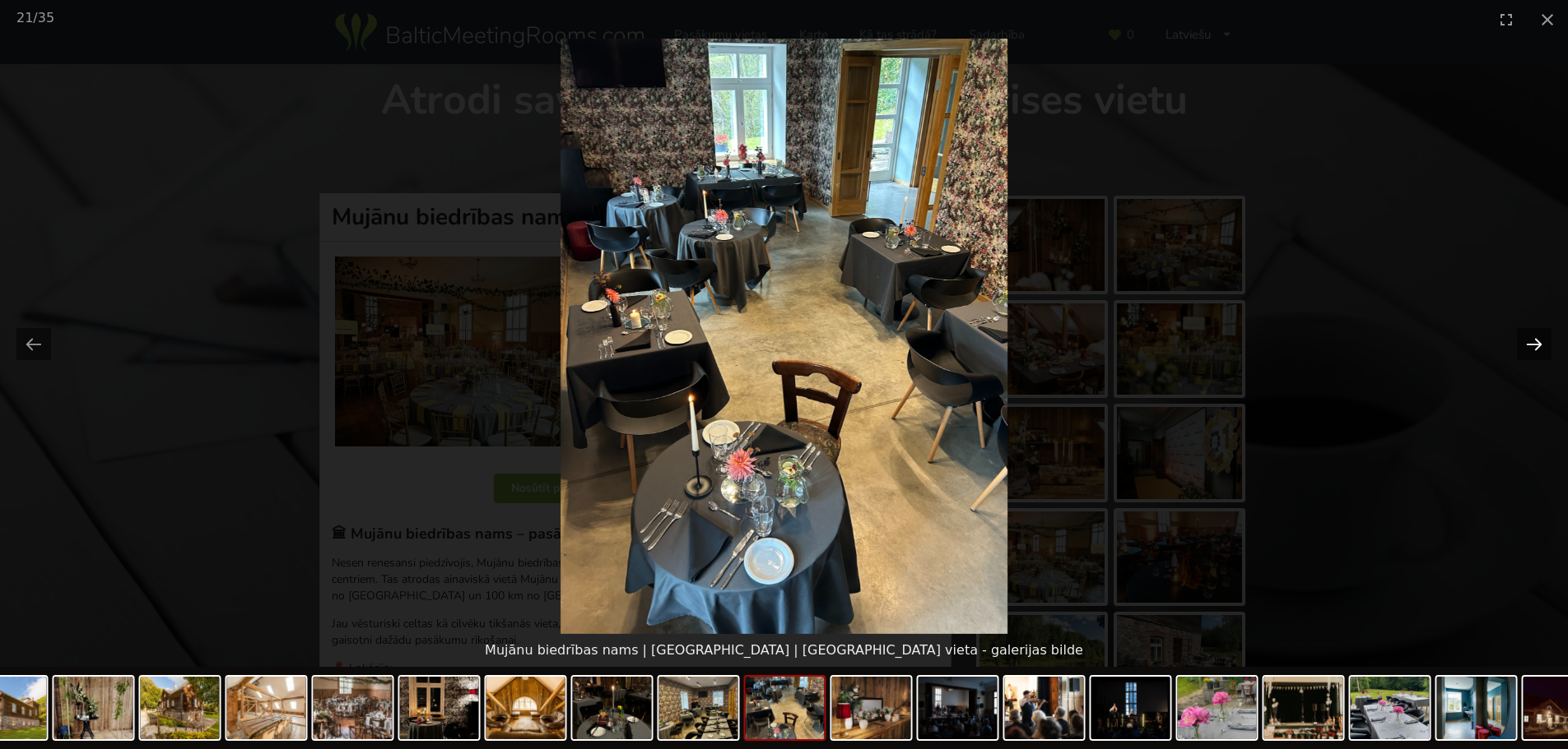
click at [1532, 347] on button "Next slide" at bounding box center [1533, 344] width 34 height 32
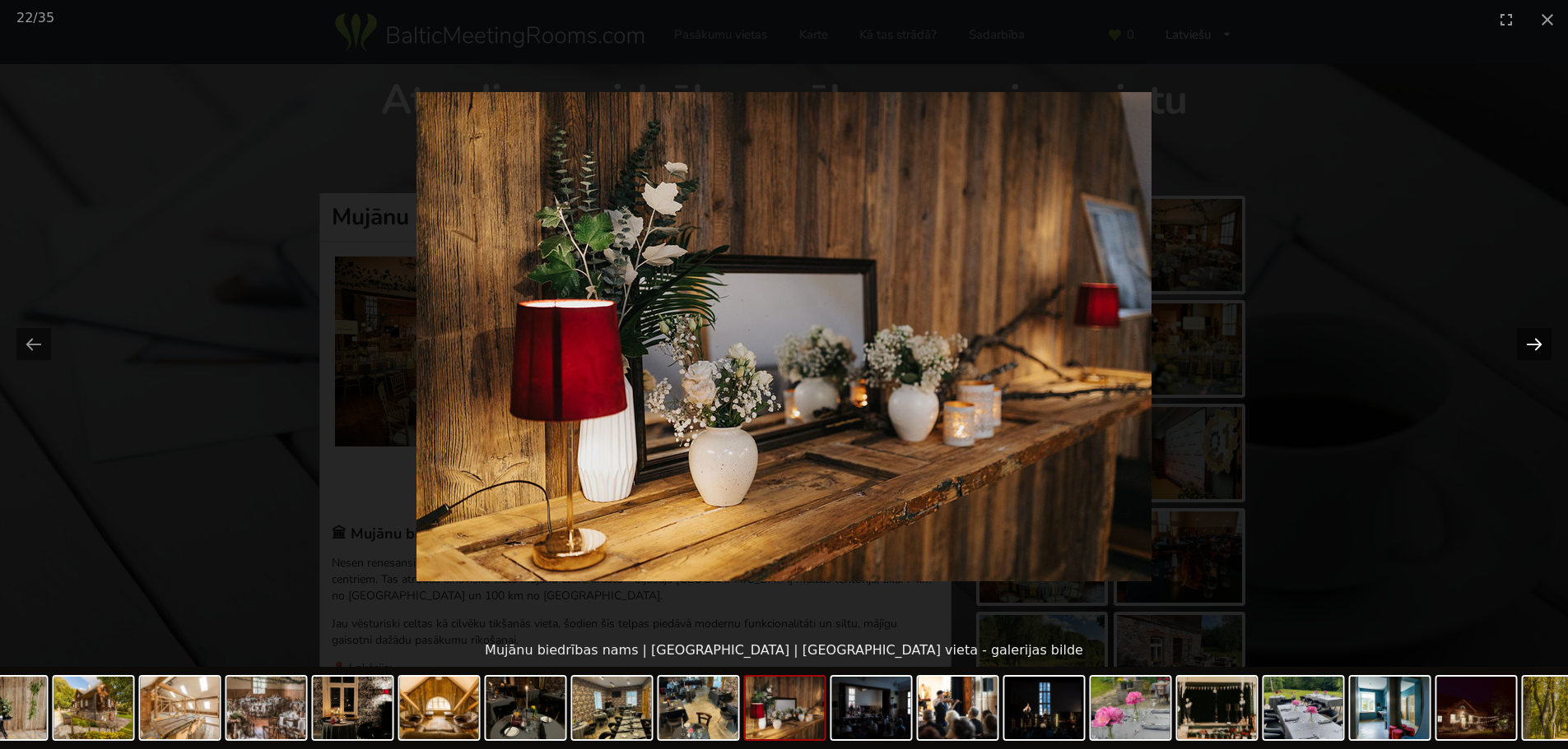
click at [1532, 347] on button "Next slide" at bounding box center [1533, 344] width 34 height 32
